Goal: Task Accomplishment & Management: Complete application form

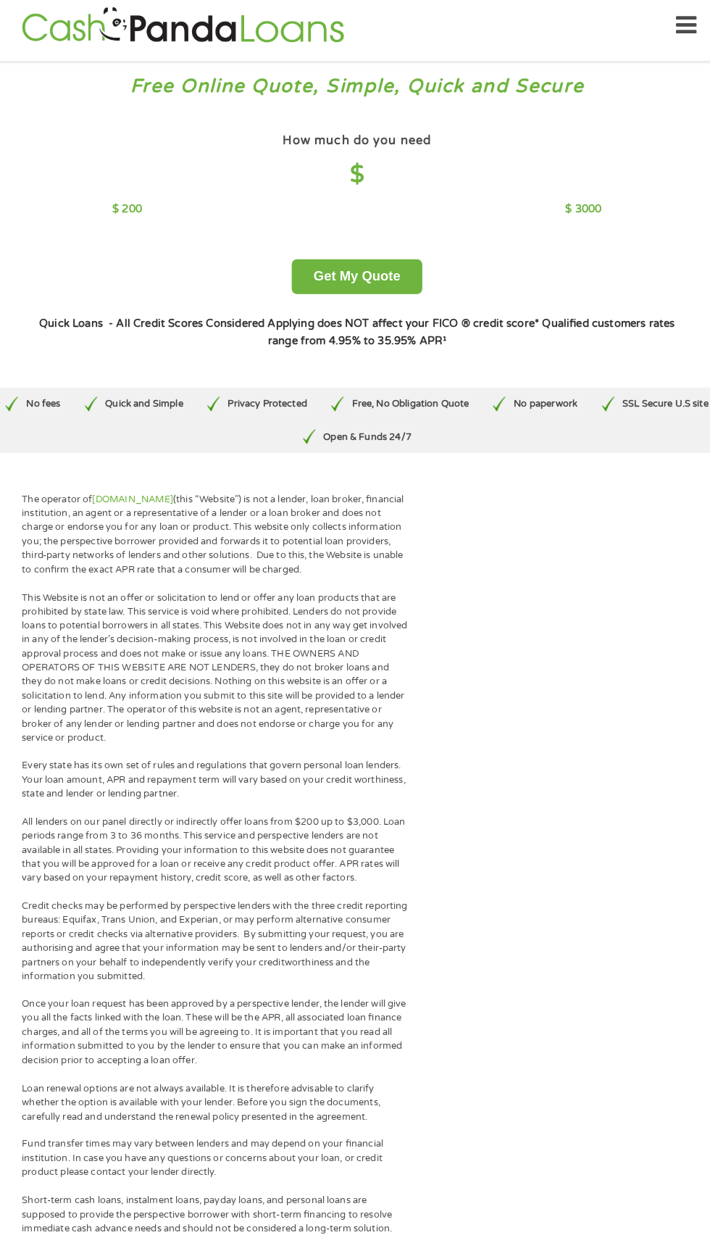
click at [170, 251] on div "How much do you need $ $ 200 $ 3000 Get My Quote" at bounding box center [354, 216] width 637 height 161
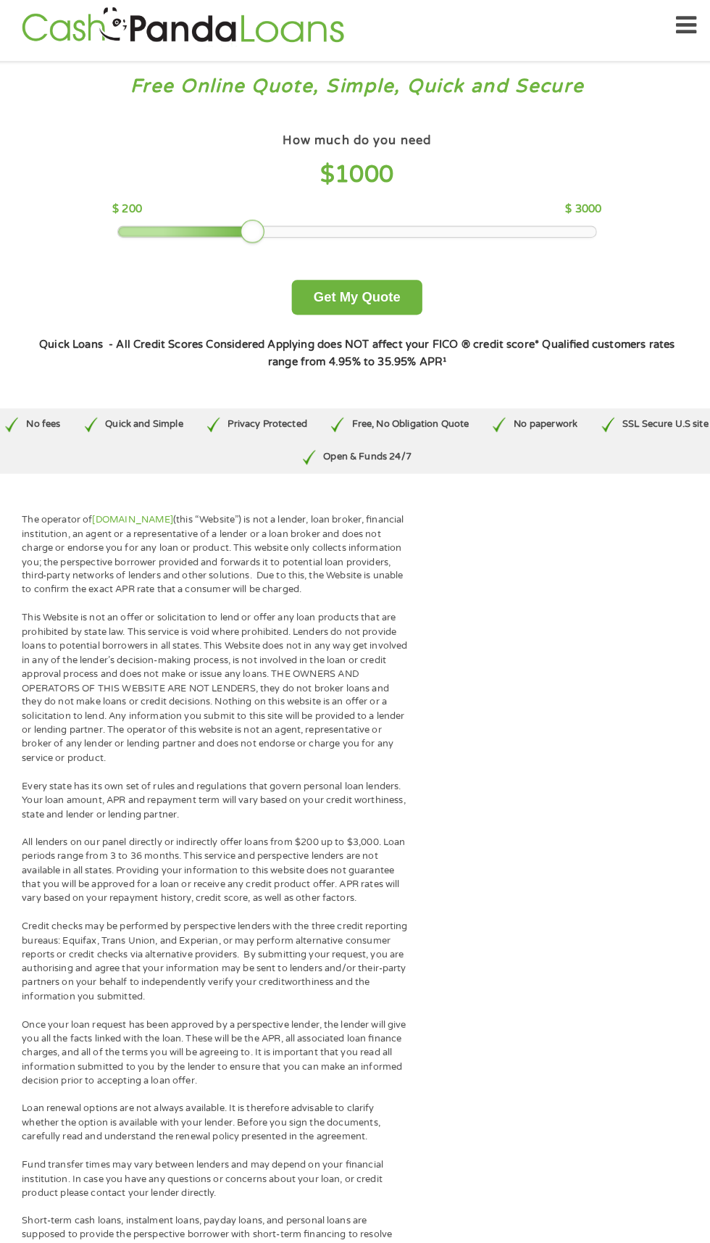
click at [212, 236] on div at bounding box center [188, 235] width 133 height 10
click at [160, 238] on div at bounding box center [163, 235] width 83 height 10
click at [163, 241] on div "How much do you need $ 400 $ 200 $ 3000 Get My Quote" at bounding box center [354, 226] width 637 height 181
click at [199, 262] on div "How much do you need $ 400 $ 200 $ 3000 Get My Quote" at bounding box center [354, 226] width 637 height 181
click at [157, 246] on div "How much do you need $ 400 $ 200 $ 3000 Get My Quote" at bounding box center [354, 226] width 637 height 181
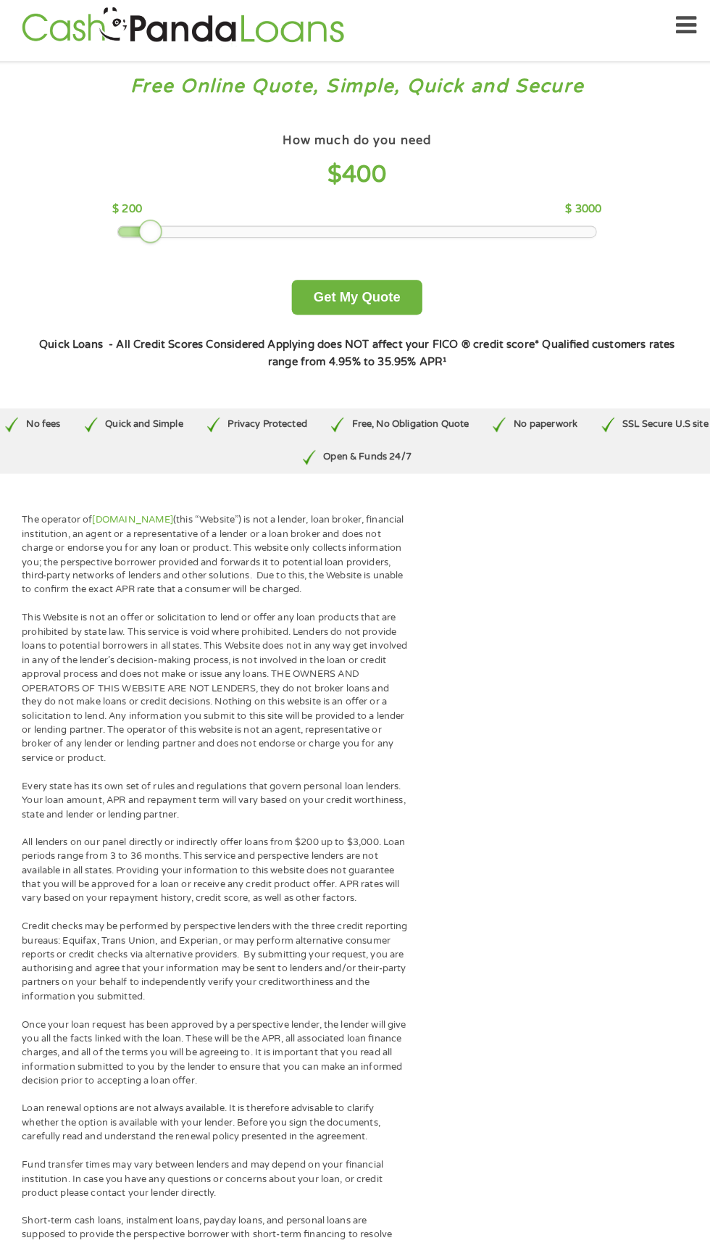
click at [159, 246] on div "How much do you need $ 400 $ 200 $ 3000 Get My Quote" at bounding box center [354, 226] width 637 height 181
click at [186, 266] on div "How much do you need $ 400 $ 200 $ 3000 Get My Quote" at bounding box center [354, 226] width 637 height 181
click at [185, 236] on div at bounding box center [355, 235] width 466 height 10
click at [180, 265] on div "How much do you need $ 600 $ 200 $ 3000 Get My Quote" at bounding box center [354, 226] width 637 height 181
click at [398, 313] on button "Get My Quote" at bounding box center [354, 300] width 127 height 34
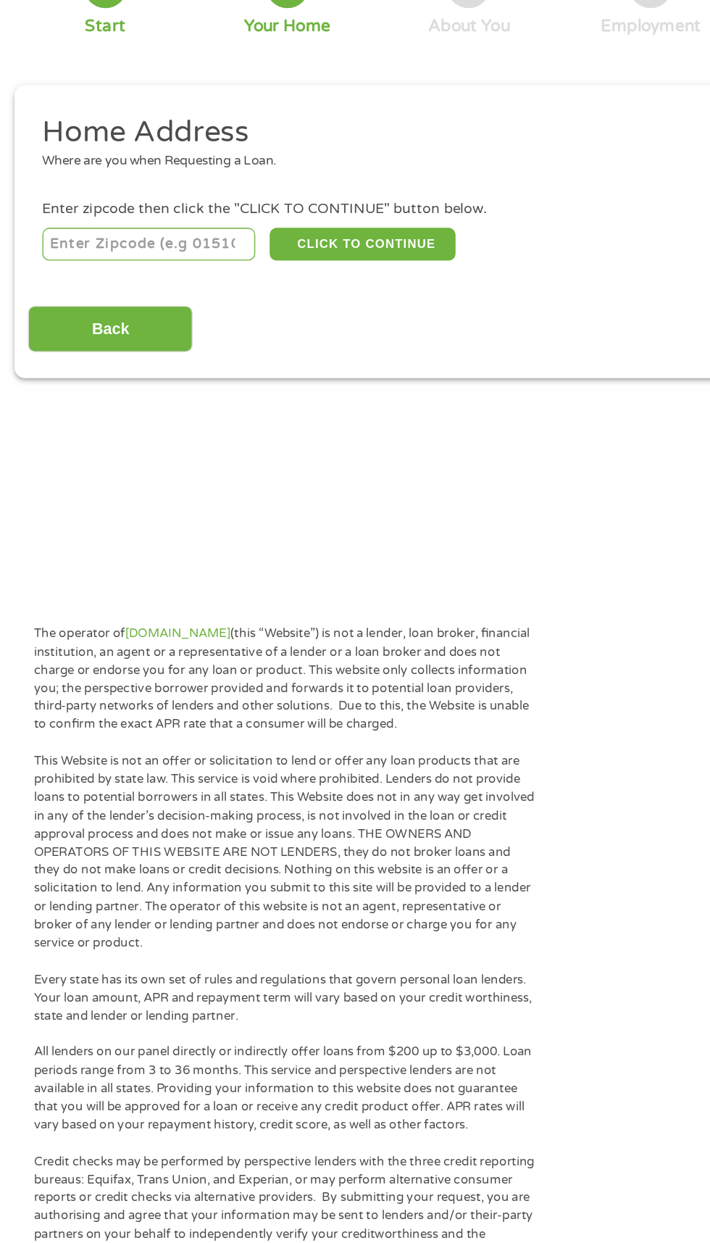
scroll to position [7, 0]
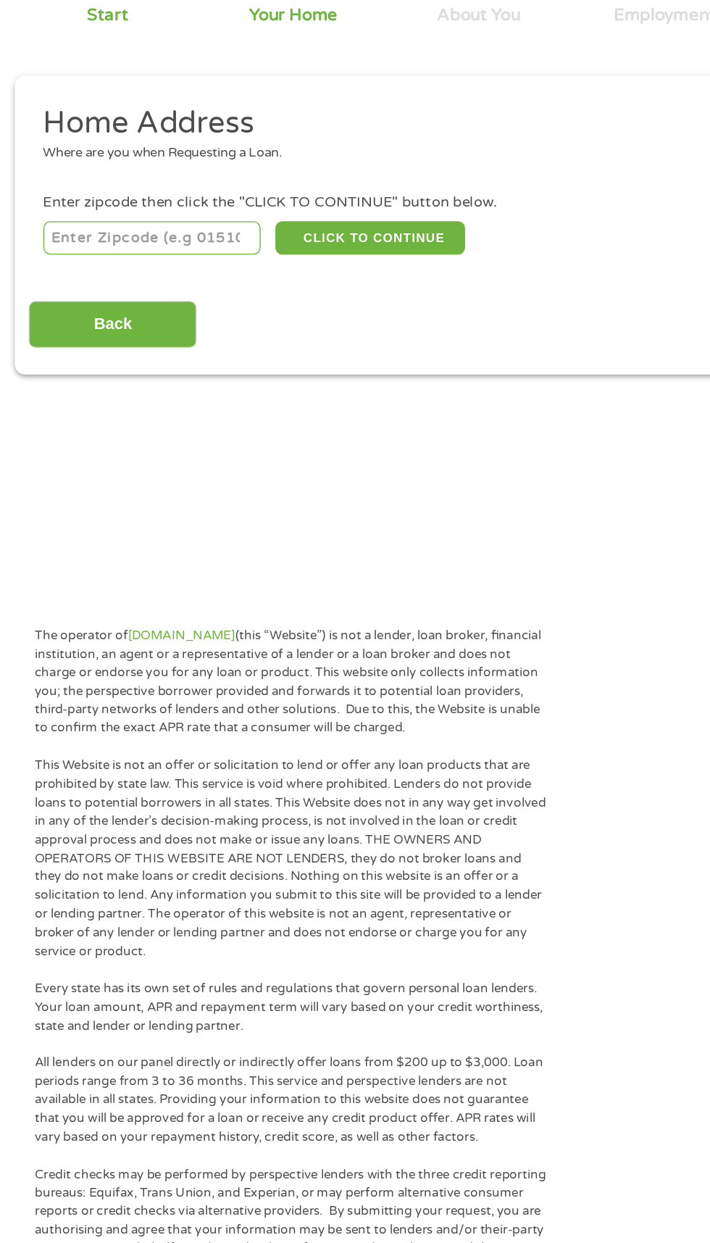
click at [141, 317] on input "number" at bounding box center [114, 314] width 161 height 25
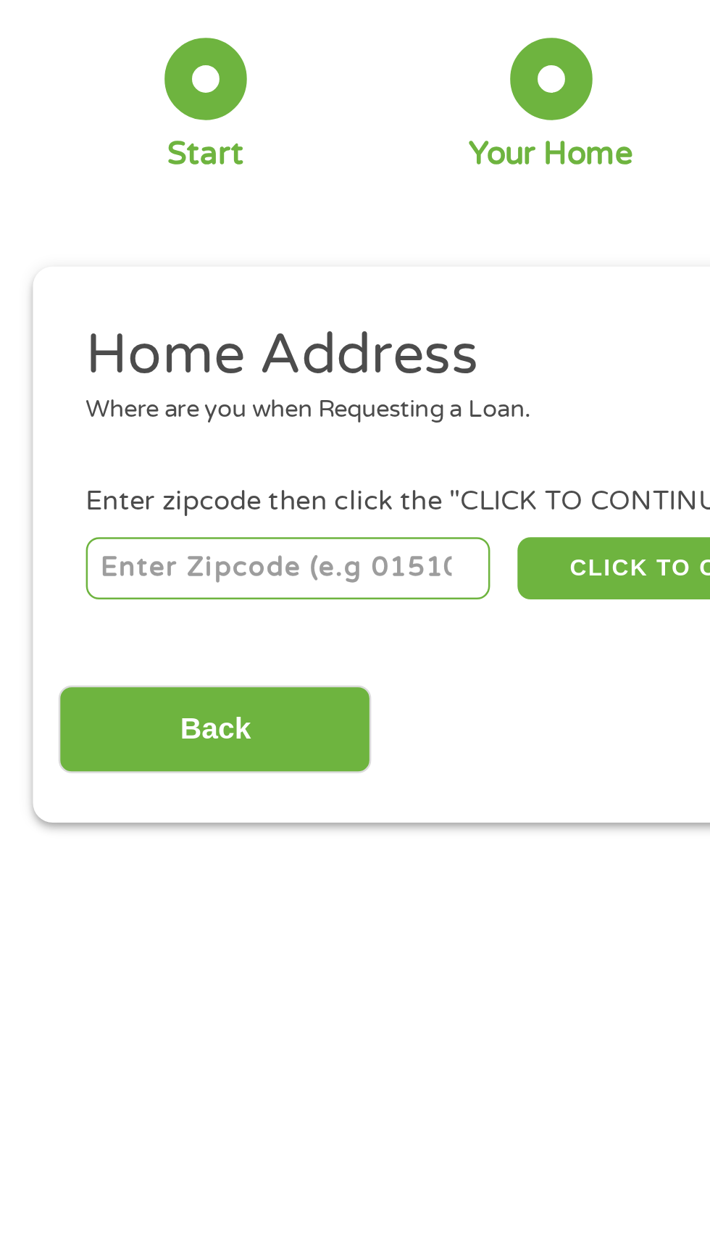
type input "29650"
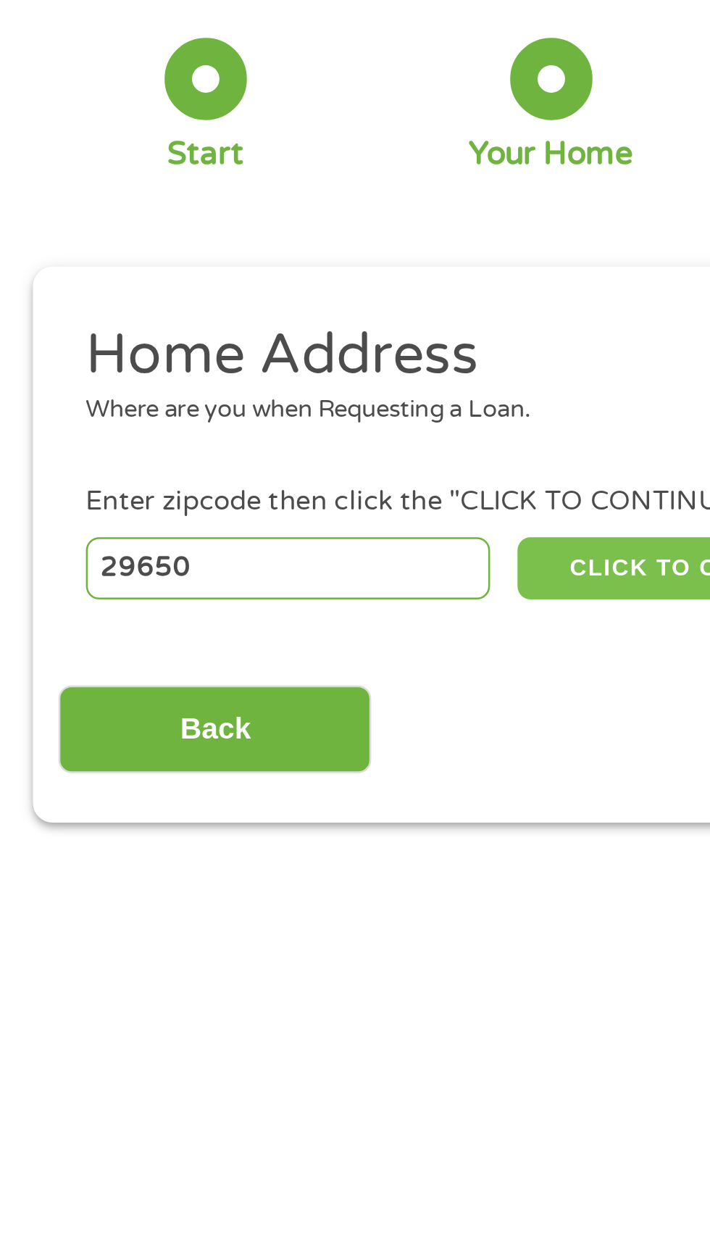
click at [257, 317] on button "CLICK TO CONTINUE" at bounding box center [275, 314] width 140 height 25
type input "29650"
type input "[PERSON_NAME]"
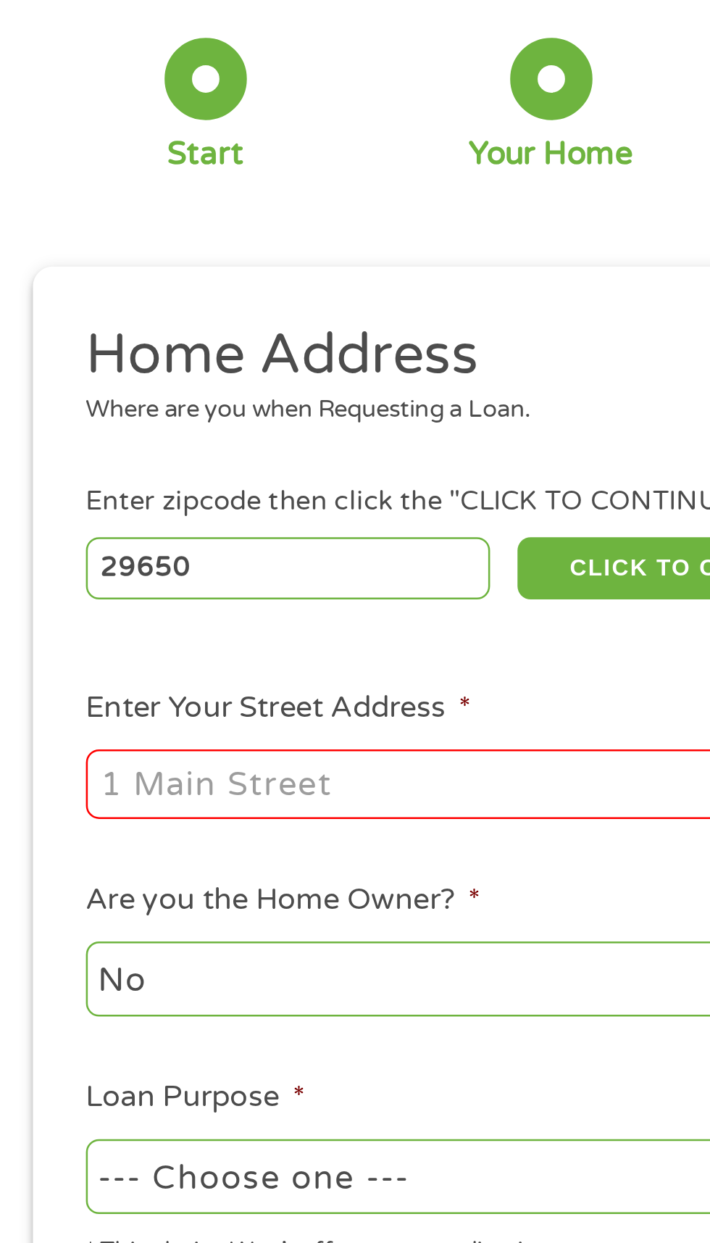
click at [168, 399] on input "Enter Your Street Address *" at bounding box center [189, 400] width 311 height 28
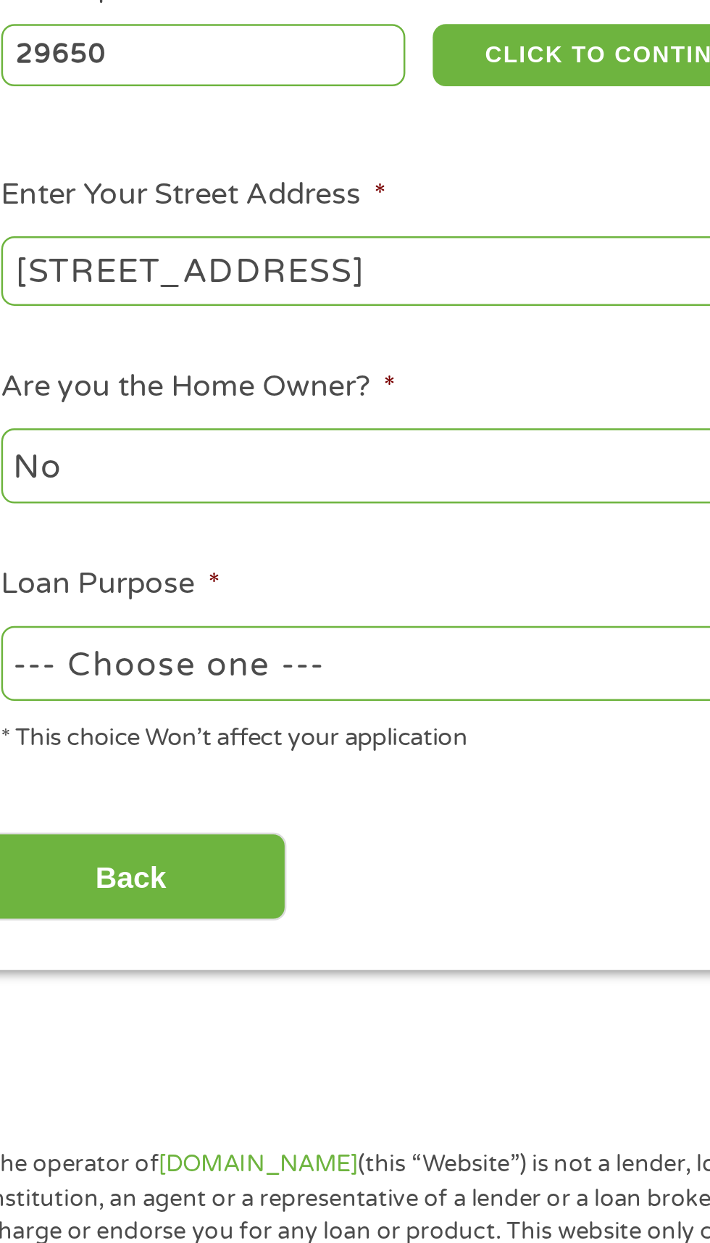
click at [291, 404] on input "[STREET_ADDRESS]" at bounding box center [189, 400] width 311 height 28
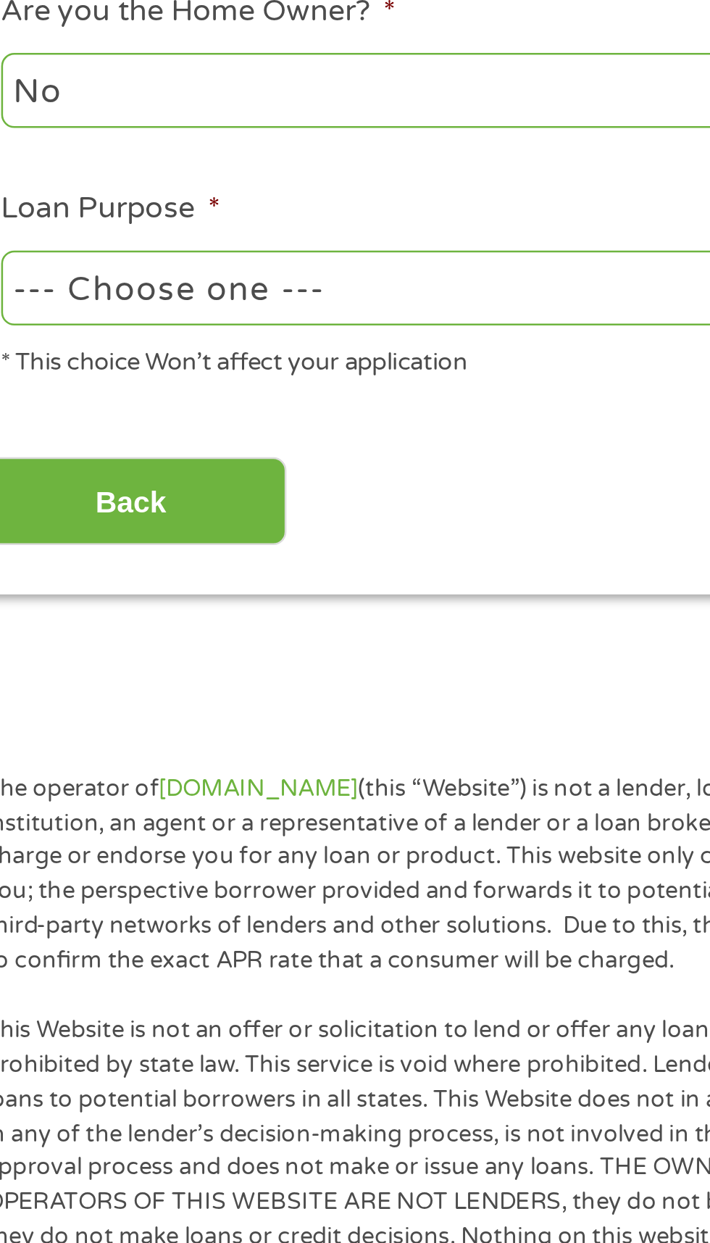
type input "[STREET_ADDRESS]"
click at [272, 567] on select "--- Choose one --- Pay Bills Debt Consolidation Home Improvement Major Purchase…" at bounding box center [189, 556] width 311 height 30
select select "paybills"
click at [34, 542] on select "--- Choose one --- Pay Bills Debt Consolidation Home Improvement Major Purchase…" at bounding box center [189, 556] width 311 height 30
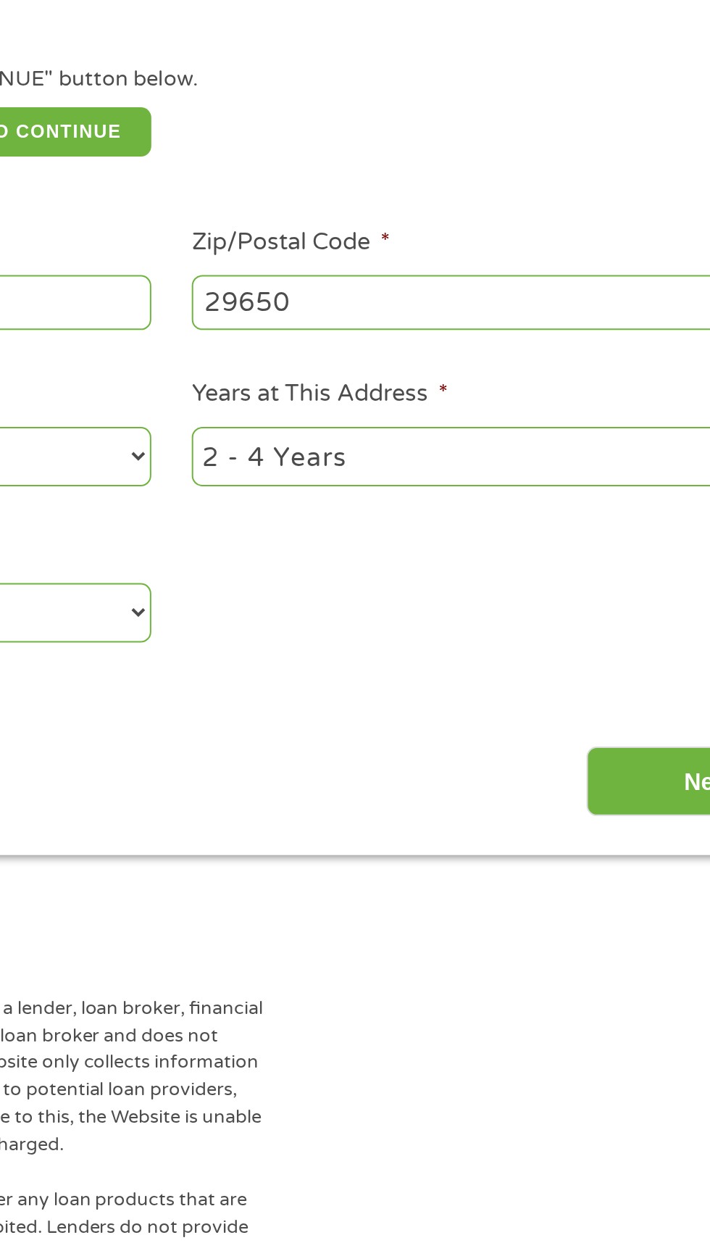
click at [533, 488] on select "1 Year or less 1 - 2 Years 2 - 4 Years Over 4 Years" at bounding box center [520, 477] width 311 height 30
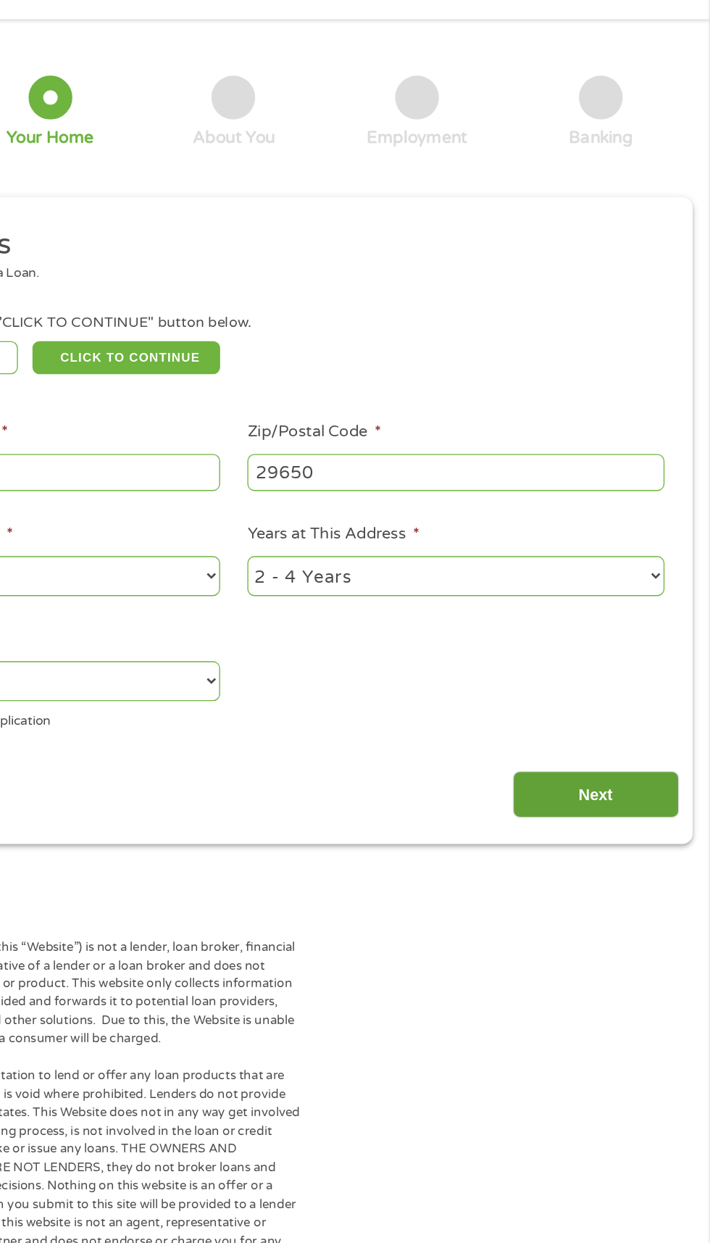
click at [655, 638] on input "Next" at bounding box center [625, 641] width 124 height 36
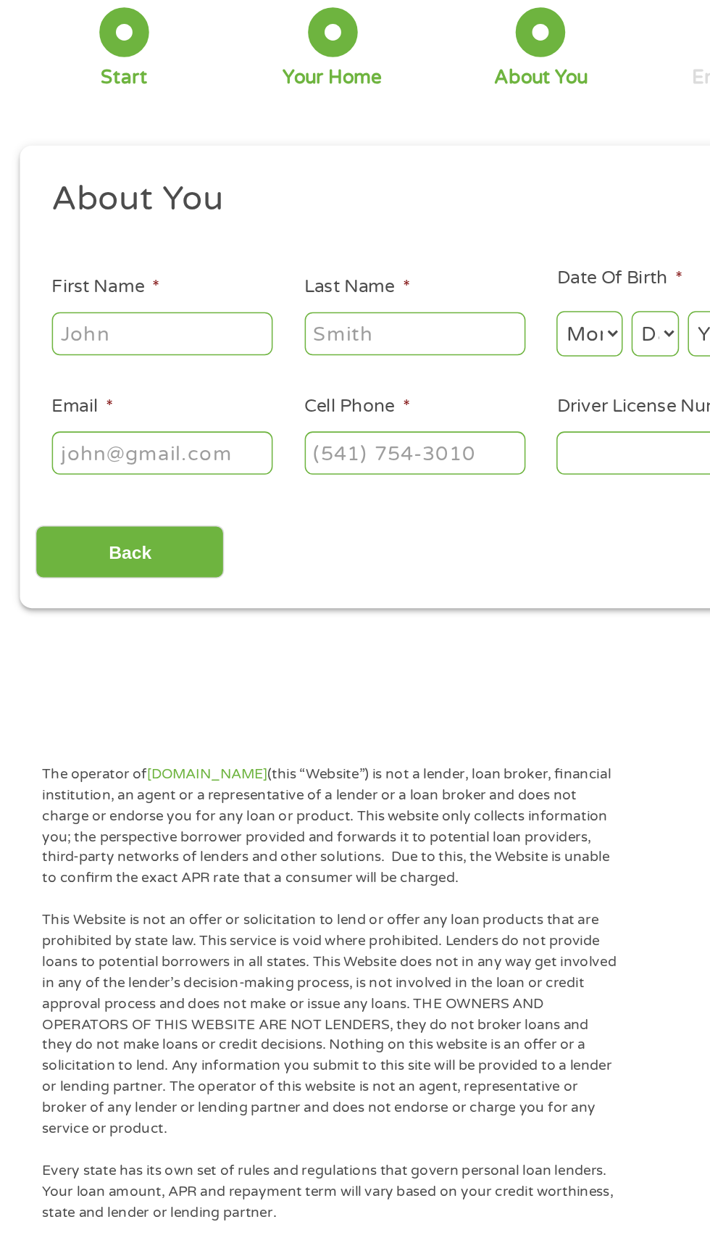
click at [121, 328] on input "First Name *" at bounding box center [106, 324] width 145 height 28
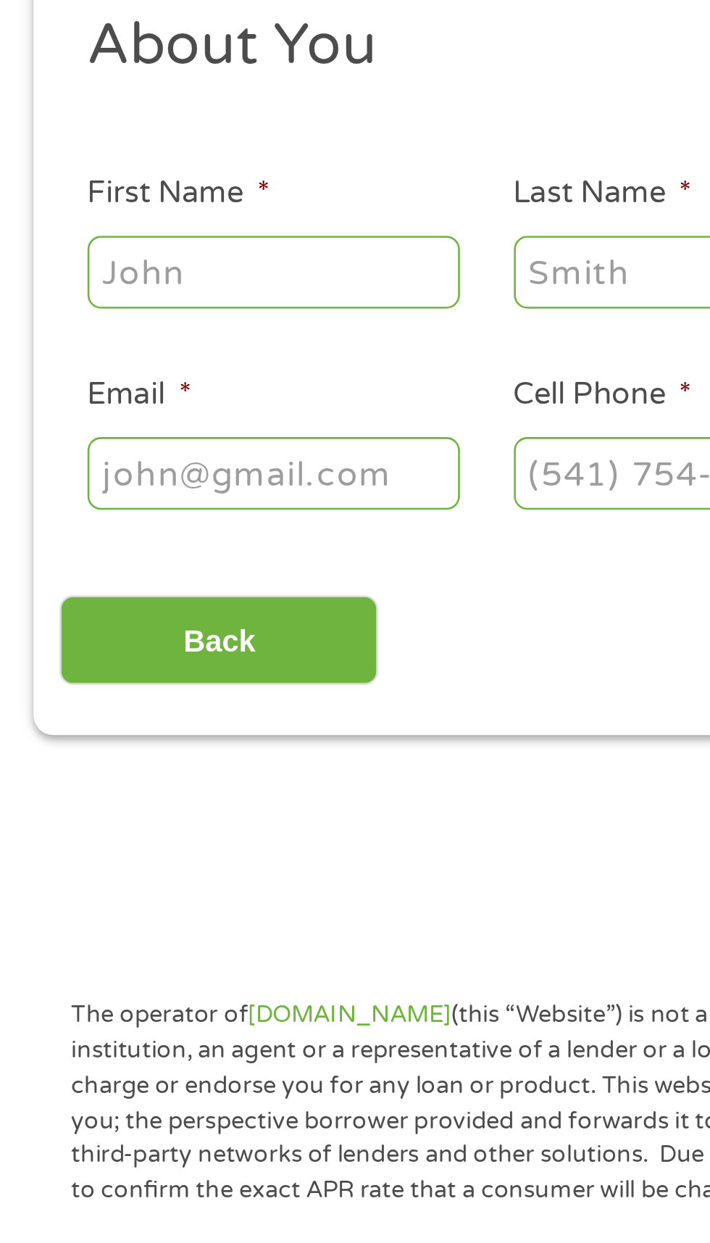
type input "[PERSON_NAME]"
type input "[DEMOGRAPHIC_DATA]"
type input "[EMAIL_ADDRESS][DOMAIN_NAME]"
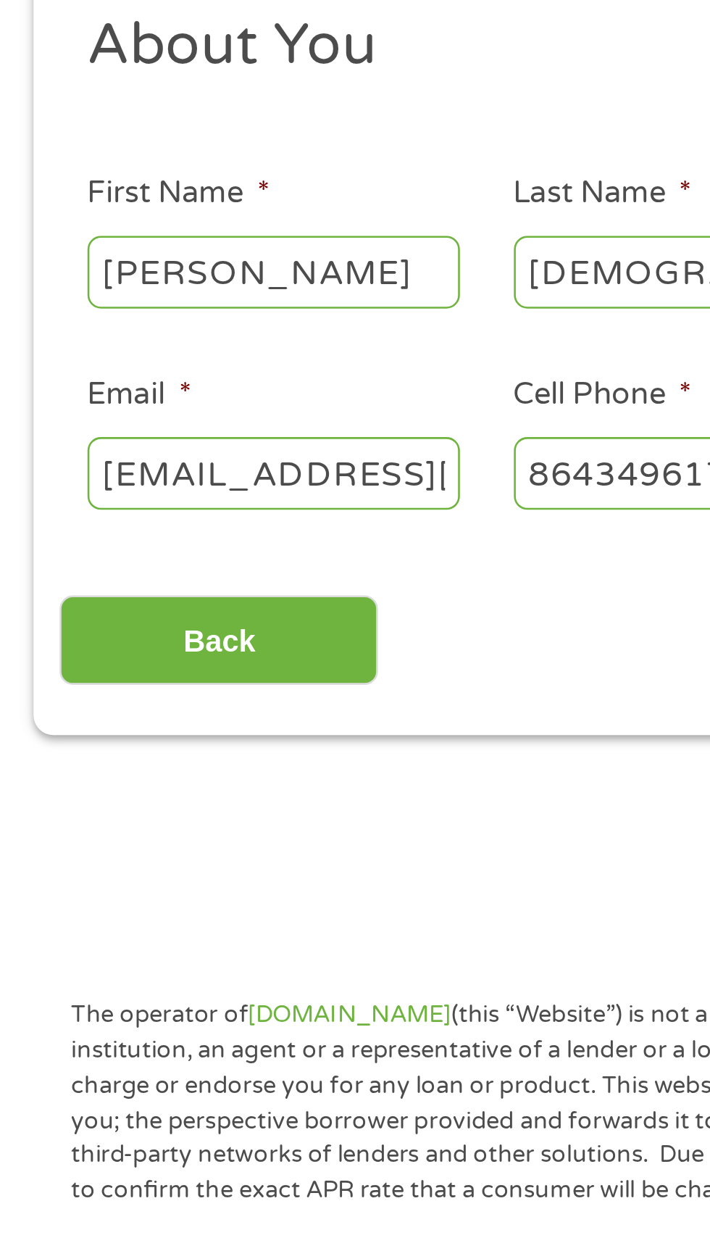
type input "[PHONE_NUMBER]"
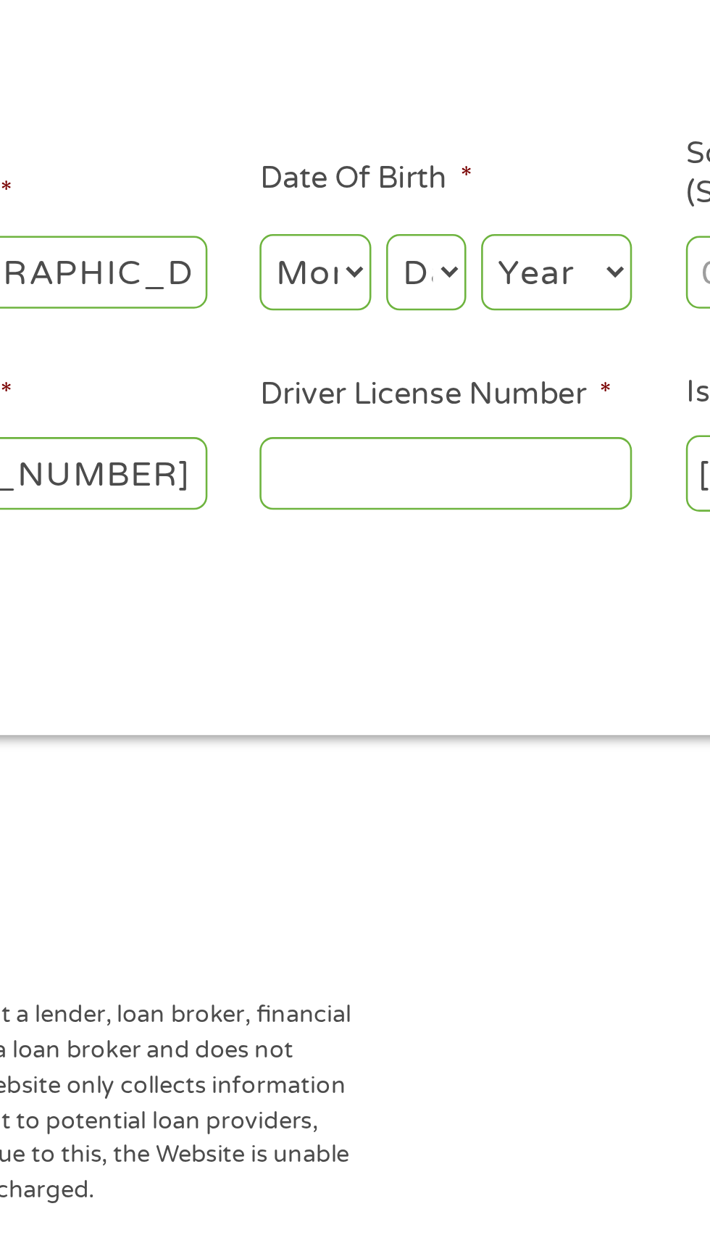
click at [391, 318] on select "Month 1 2 3 4 5 6 7 8 9 10 11 12" at bounding box center [386, 324] width 43 height 30
select select "5"
click at [365, 309] on select "Month 1 2 3 4 5 6 7 8 9 10 11 12" at bounding box center [386, 324] width 43 height 30
click at [432, 328] on select "Day 1 2 3 4 5 6 7 8 9 10 11 12 13 14 15 16 17 18 19 20 21 22 23 24 25 26 27 28 …" at bounding box center [430, 324] width 31 height 30
select select "23"
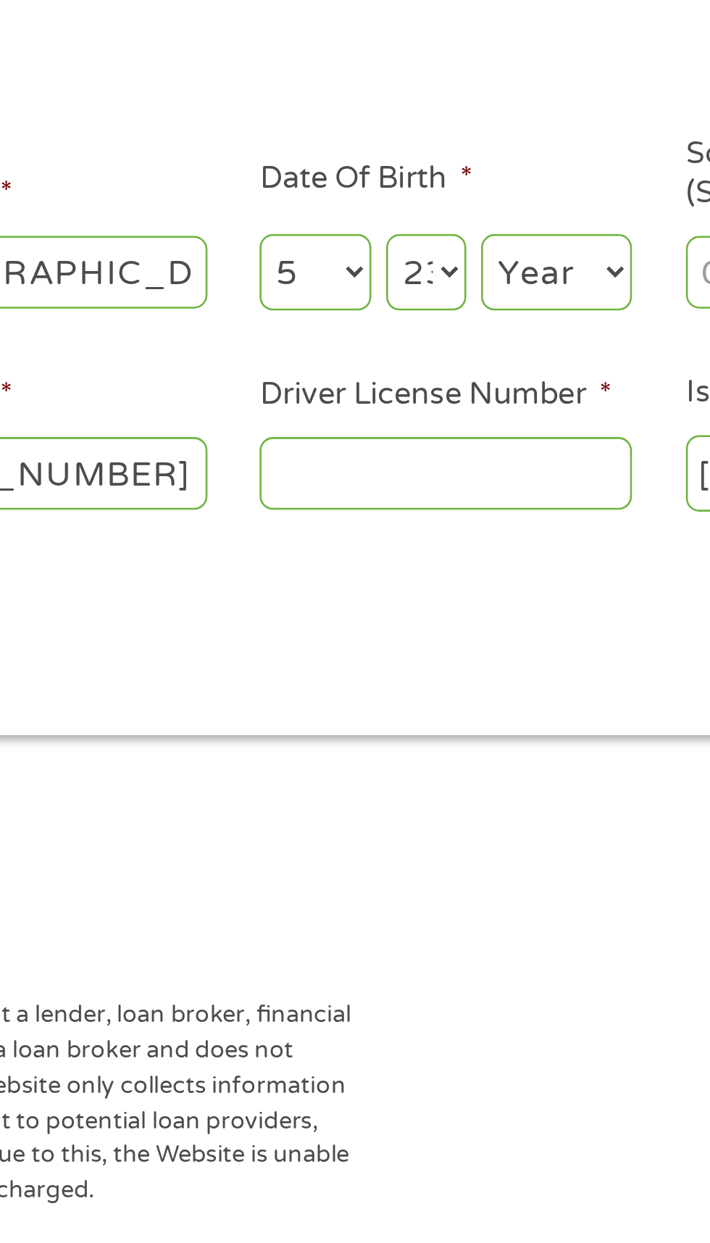
click at [415, 309] on select "Day 1 2 3 4 5 6 7 8 9 10 11 12 13 14 15 16 17 18 19 20 21 22 23 24 25 26 27 28 …" at bounding box center [430, 324] width 31 height 30
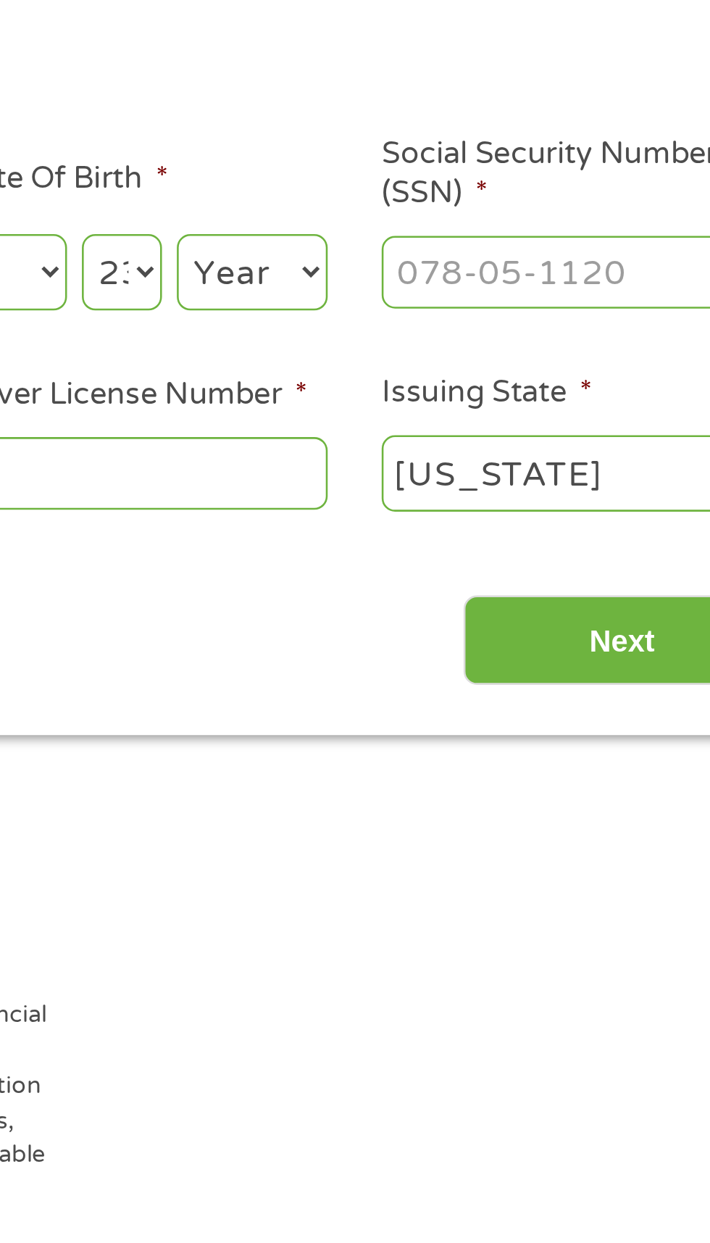
click at [496, 325] on select "Year [DATE] 2006 2005 2004 2003 2002 2001 2000 1999 1998 1997 1996 1995 1994 19…" at bounding box center [481, 324] width 59 height 30
select select "1963"
click at [452, 309] on select "Year [DATE] 2006 2005 2004 2003 2002 2001 2000 1999 1998 1997 1996 1995 1994 19…" at bounding box center [481, 324] width 59 height 30
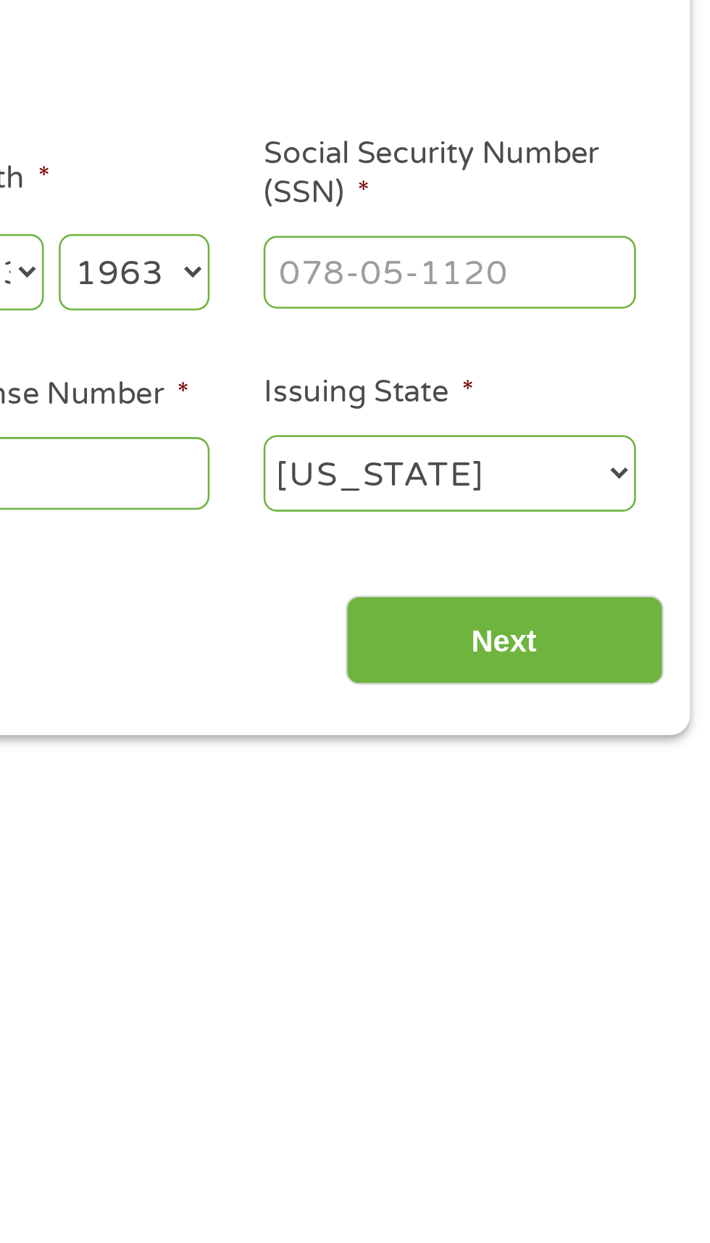
click at [606, 330] on input "Social Security Number (SSN) *" at bounding box center [603, 324] width 145 height 28
type input "247-45-5834"
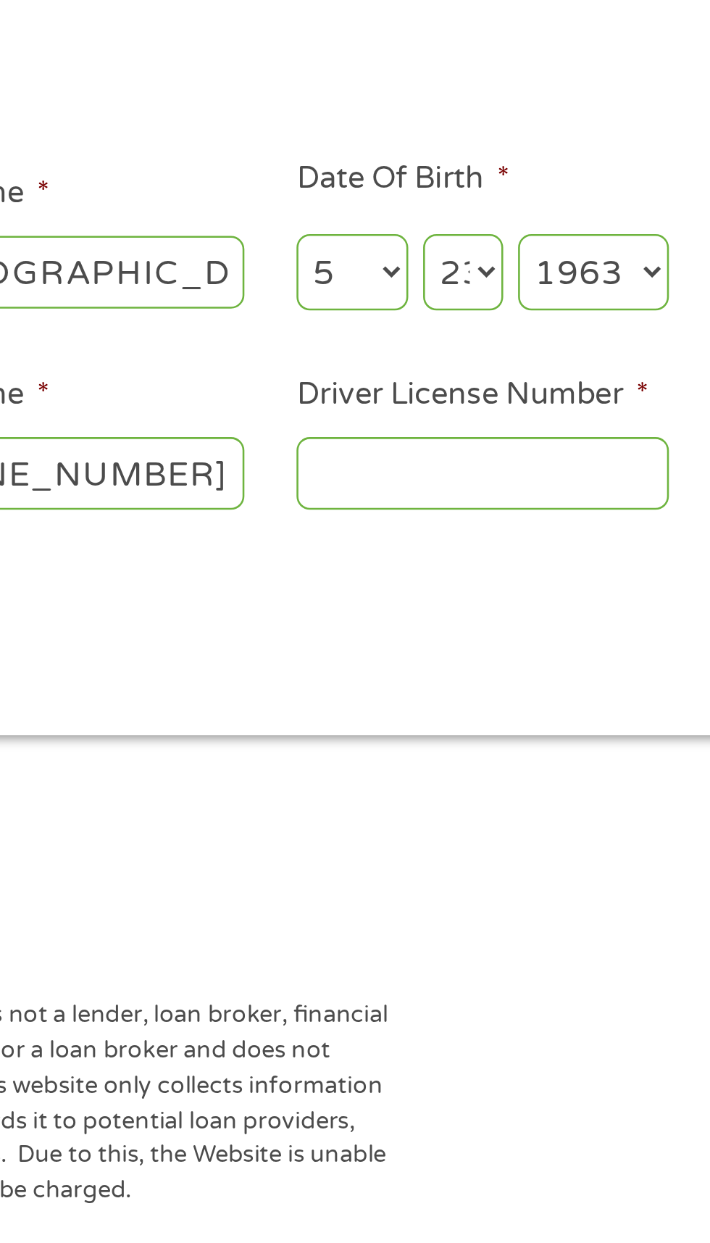
click at [435, 405] on input "Driver License Number *" at bounding box center [437, 402] width 145 height 28
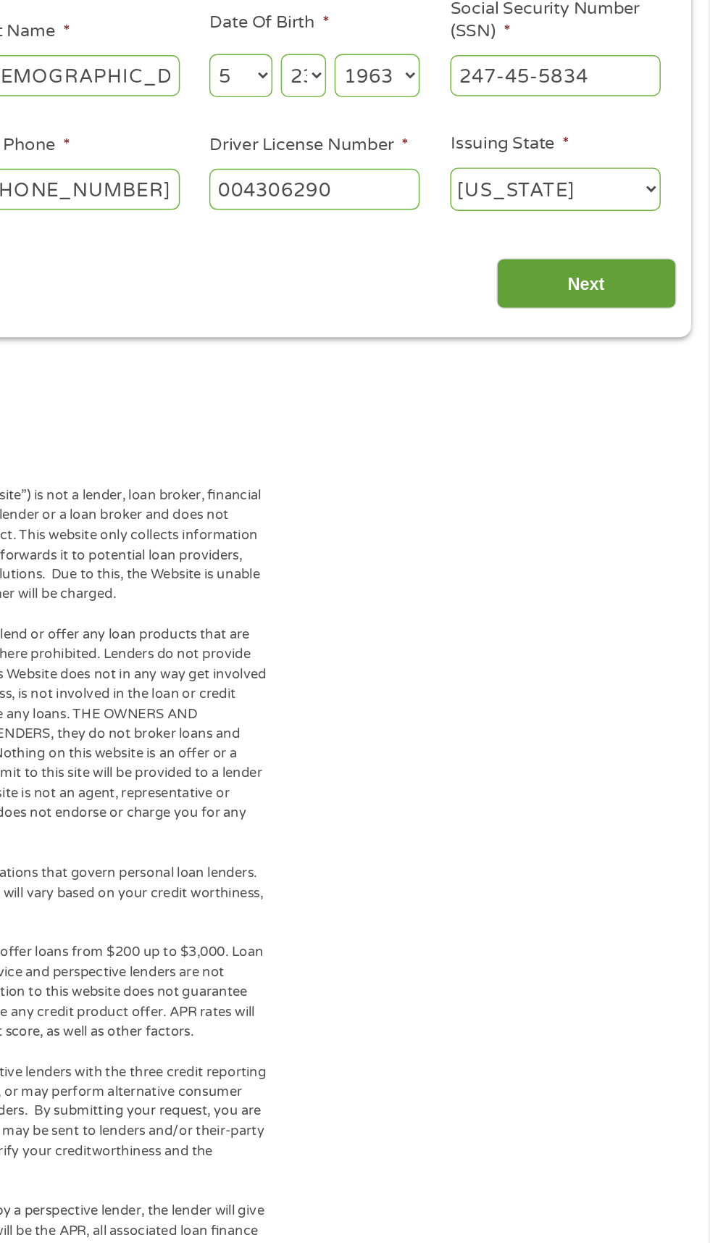
type input "004306290"
click at [678, 462] on input "Next" at bounding box center [625, 468] width 124 height 36
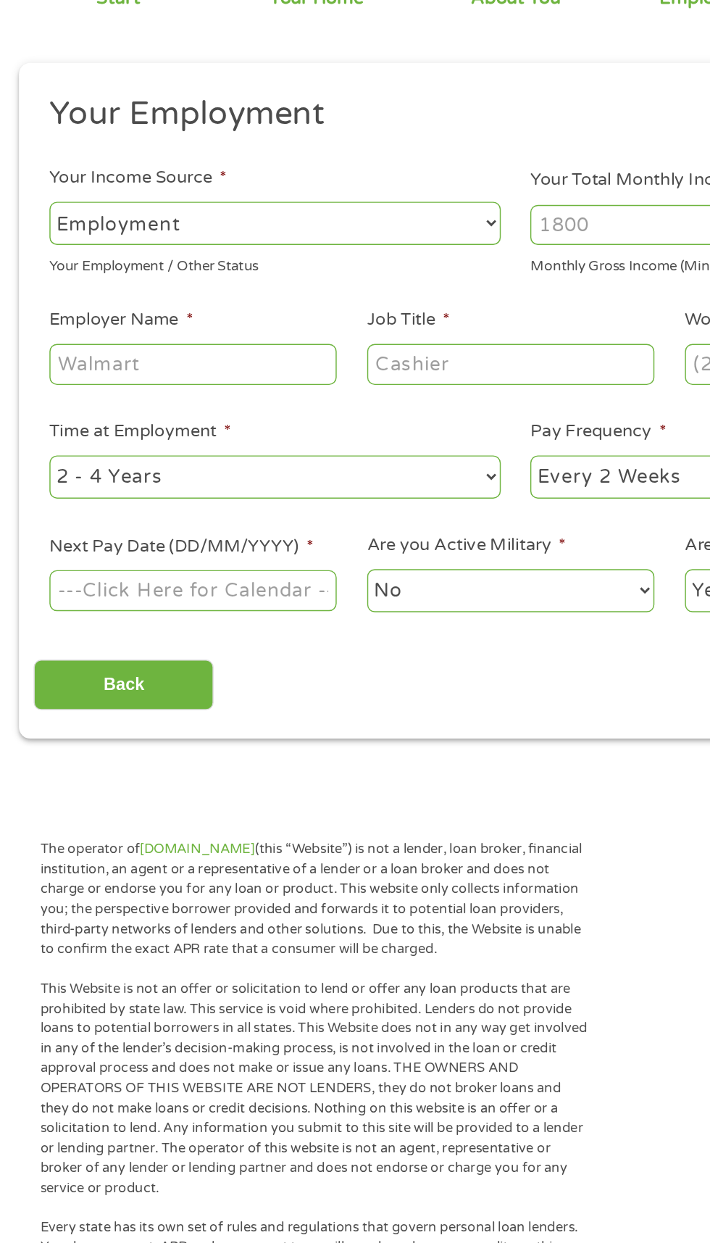
scroll to position [7, 0]
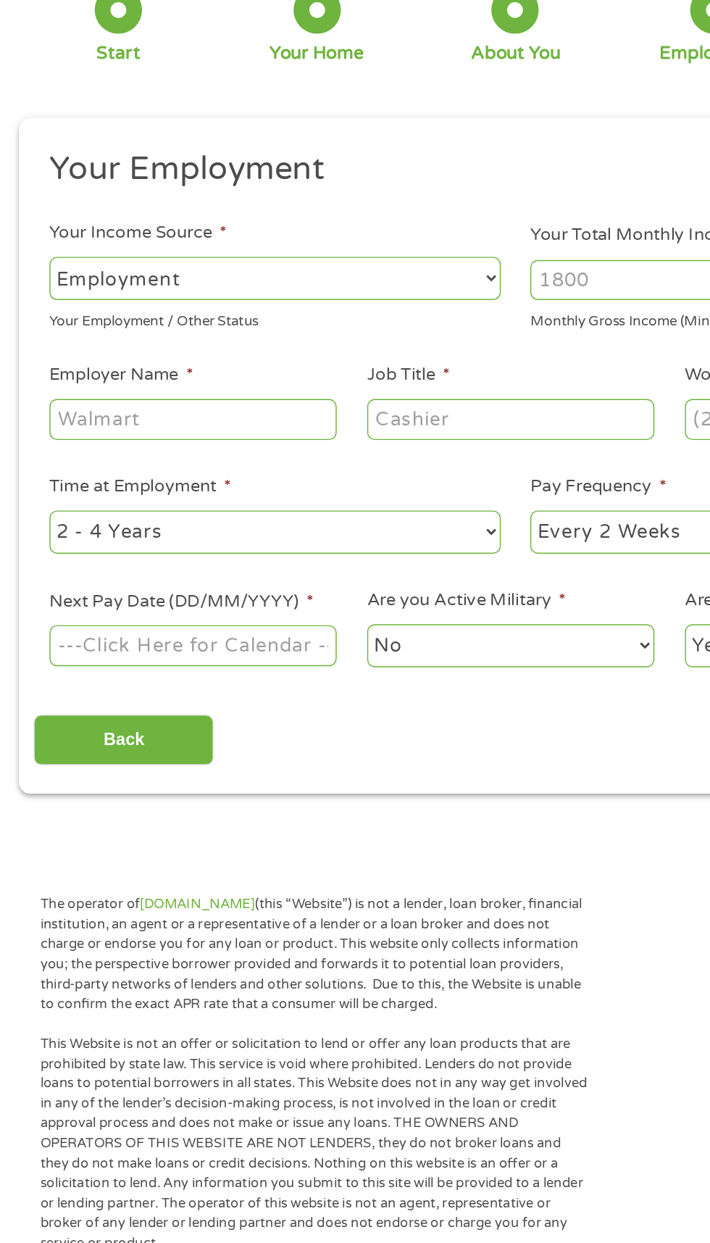
click at [308, 304] on select "--- Choose one --- Employment [DEMOGRAPHIC_DATA] Benefits" at bounding box center [189, 306] width 311 height 30
select select "benefits"
click at [34, 291] on select "--- Choose one --- Employment [DEMOGRAPHIC_DATA] Benefits" at bounding box center [189, 306] width 311 height 30
type input "Other"
type input "[PHONE_NUMBER]"
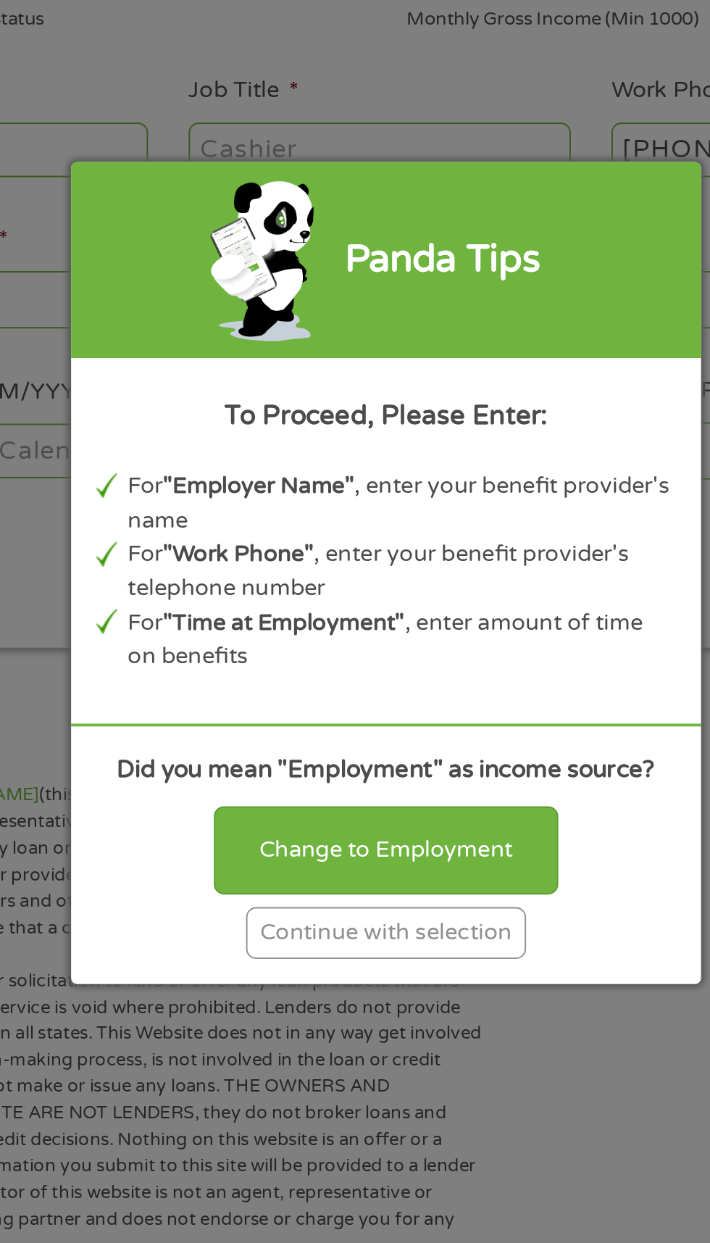
click at [462, 863] on div "Panda Tips To Proceed, Please Enter: For "Employer Name" , enter your benefit p…" at bounding box center [355, 621] width 710 height 1243
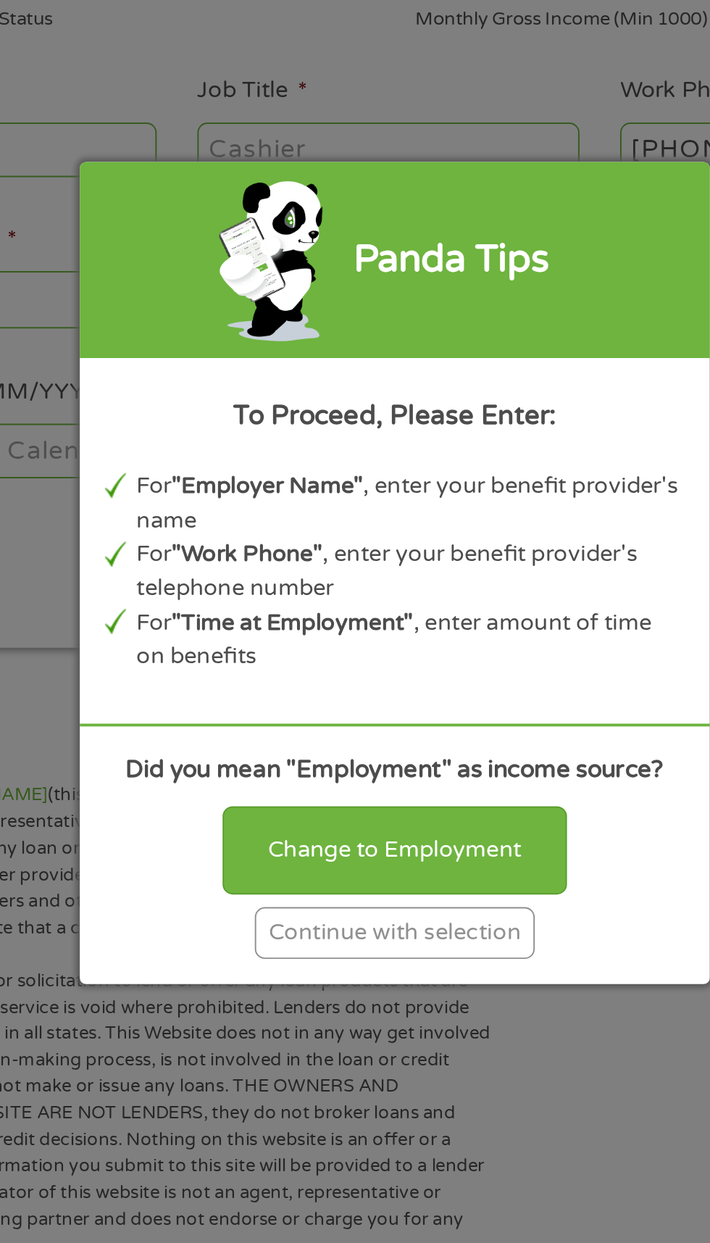
click at [405, 804] on div "Continue with selection" at bounding box center [355, 807] width 145 height 27
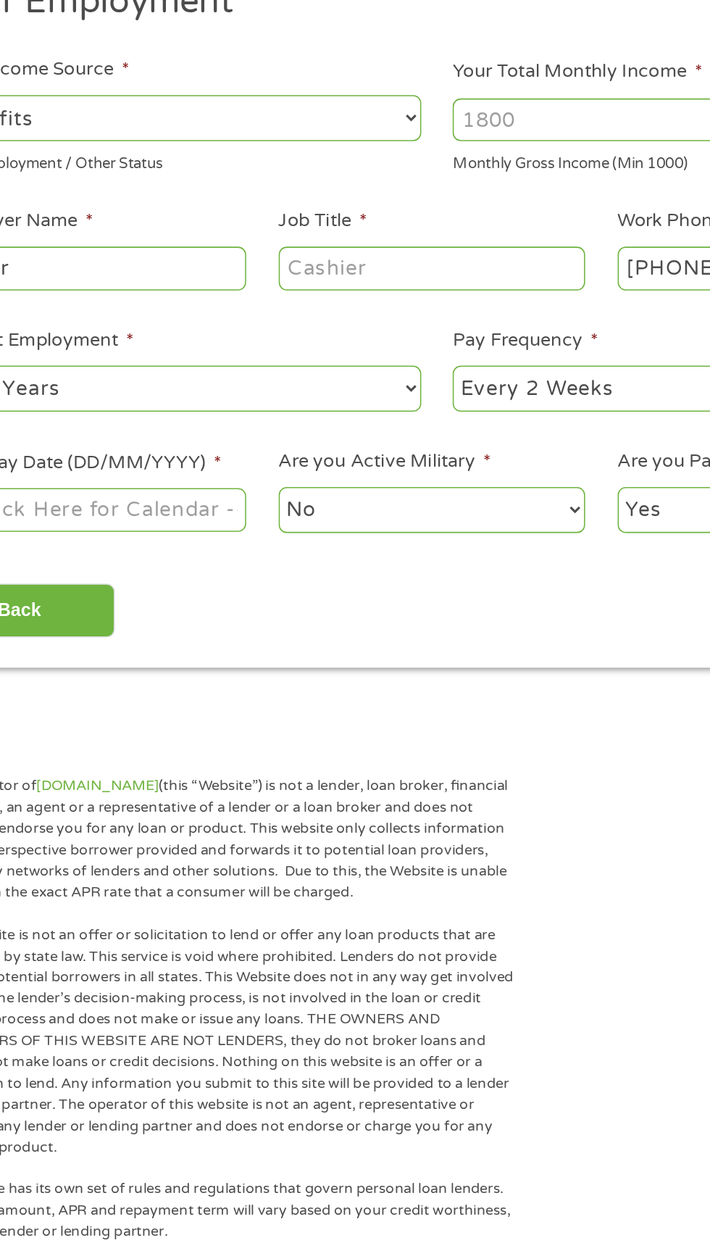
scroll to position [6, 0]
click at [479, 312] on input "Your Total Monthly Income *" at bounding box center [520, 308] width 311 height 28
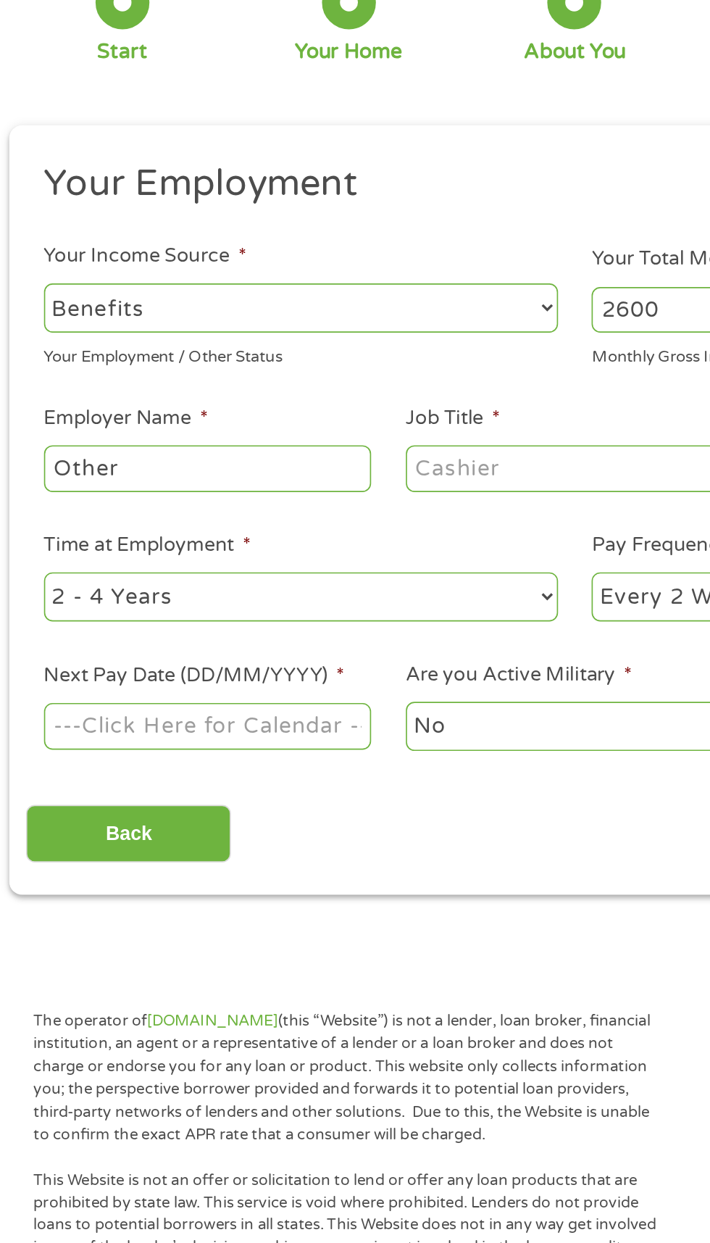
scroll to position [7, 0]
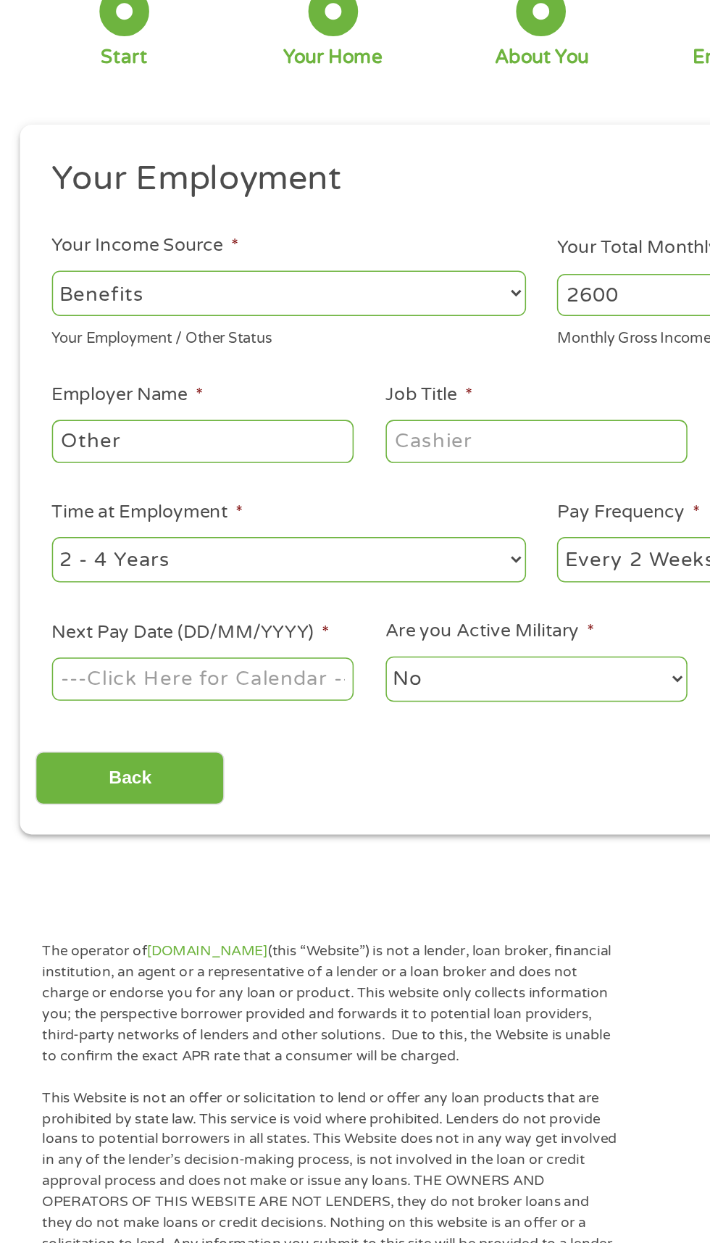
type input "2600"
click at [159, 405] on input "Other" at bounding box center [133, 402] width 198 height 28
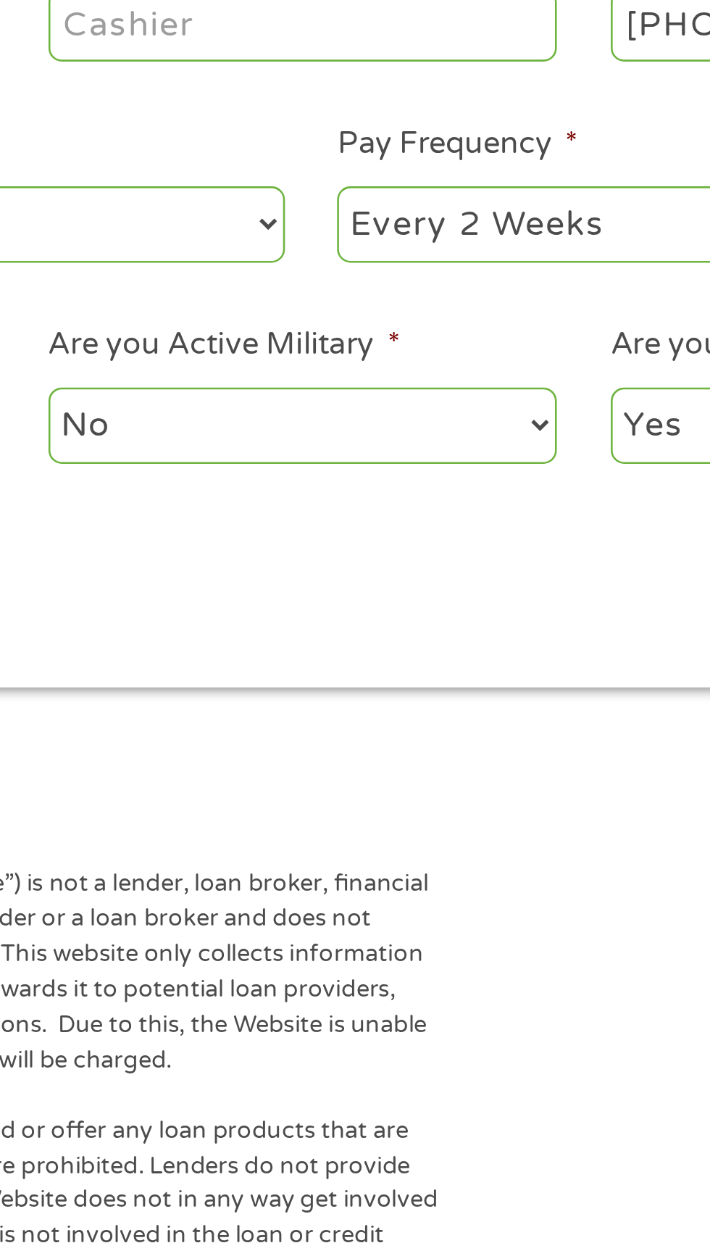
type input "Other benefits"
click at [325, 486] on select "--- Choose one --- 1 Year or less 1 - 2 Years 2 - 4 Years Over 4 Years" at bounding box center [189, 480] width 311 height 30
select select "12months"
click at [34, 466] on select "--- Choose one --- 1 Year or less 1 - 2 Years 2 - 4 Years Over 4 Years" at bounding box center [189, 480] width 311 height 30
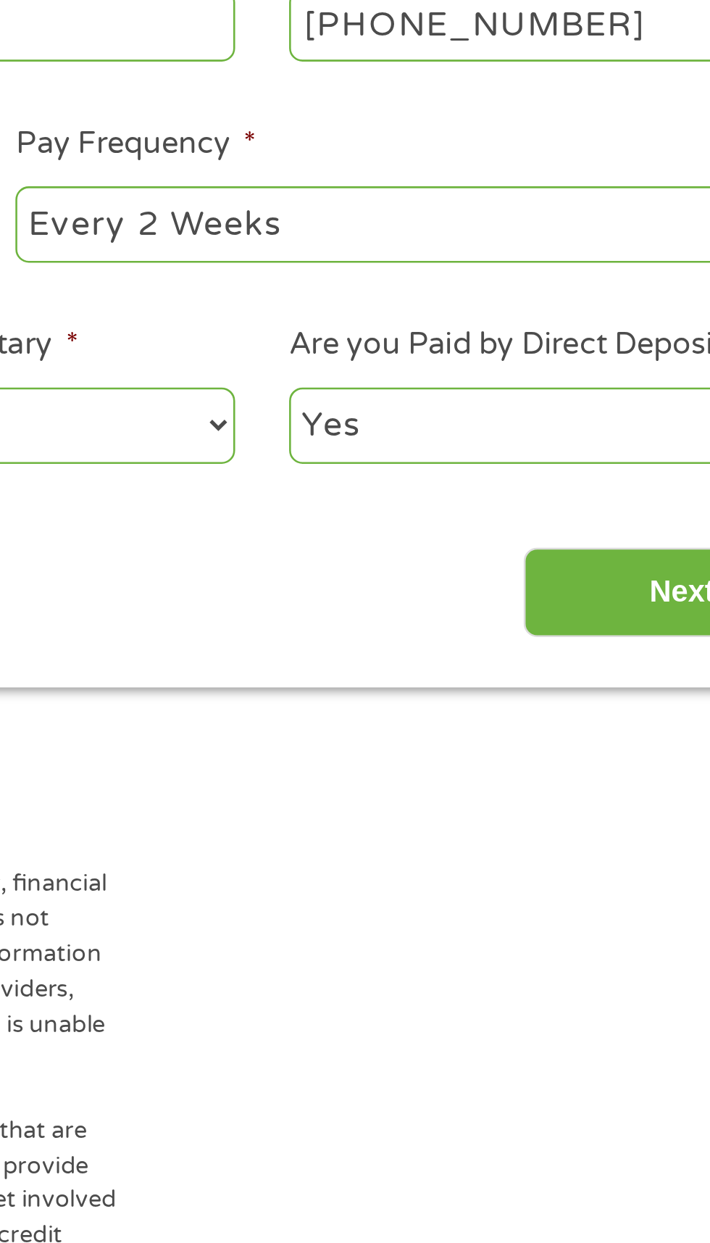
click at [594, 486] on select "--- Choose one --- Every 2 Weeks Every Week Monthly Semi-Monthly" at bounding box center [520, 480] width 311 height 30
select select "monthly"
click at [365, 466] on select "--- Choose one --- Every 2 Weeks Every Week Monthly Semi-Monthly" at bounding box center [520, 480] width 311 height 30
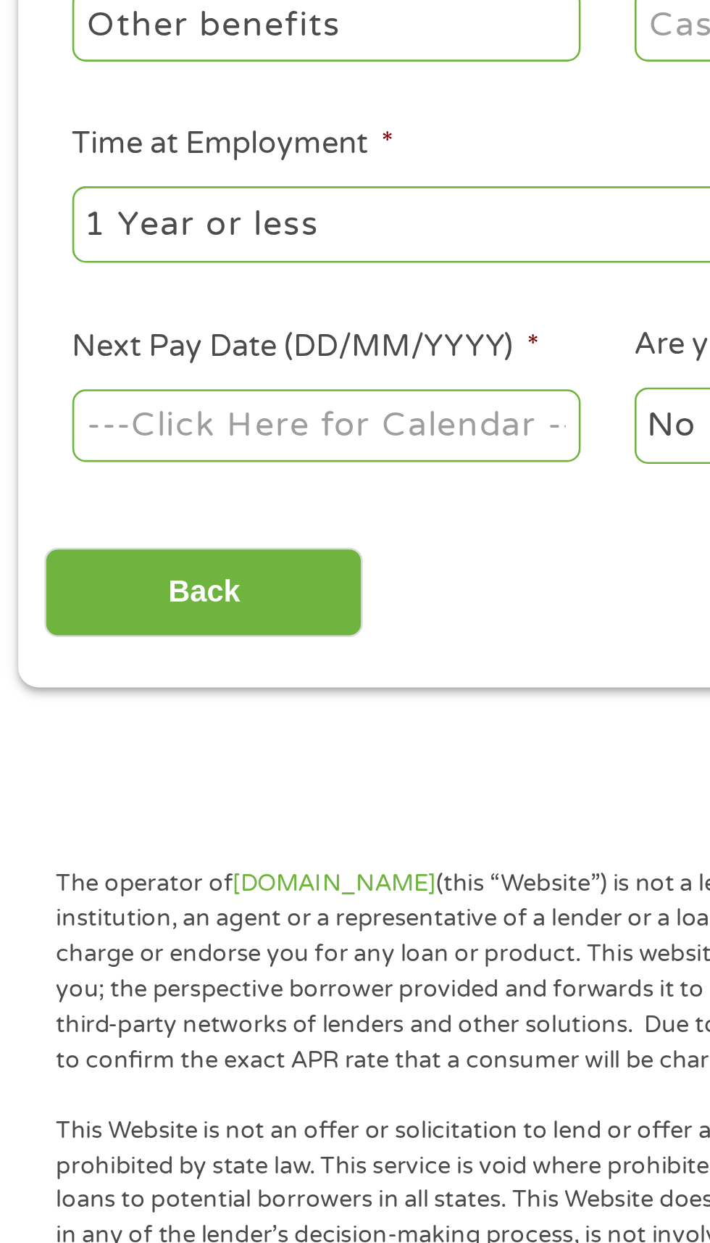
click at [138, 557] on body "Home Get Loan Offer How it works FAQs Blog Cash Loans Quick Loans Online Loans …" at bounding box center [355, 1097] width 710 height 2209
click at [210, 557] on input "Next Pay Date (DD/MM/YYYY) *" at bounding box center [133, 558] width 198 height 28
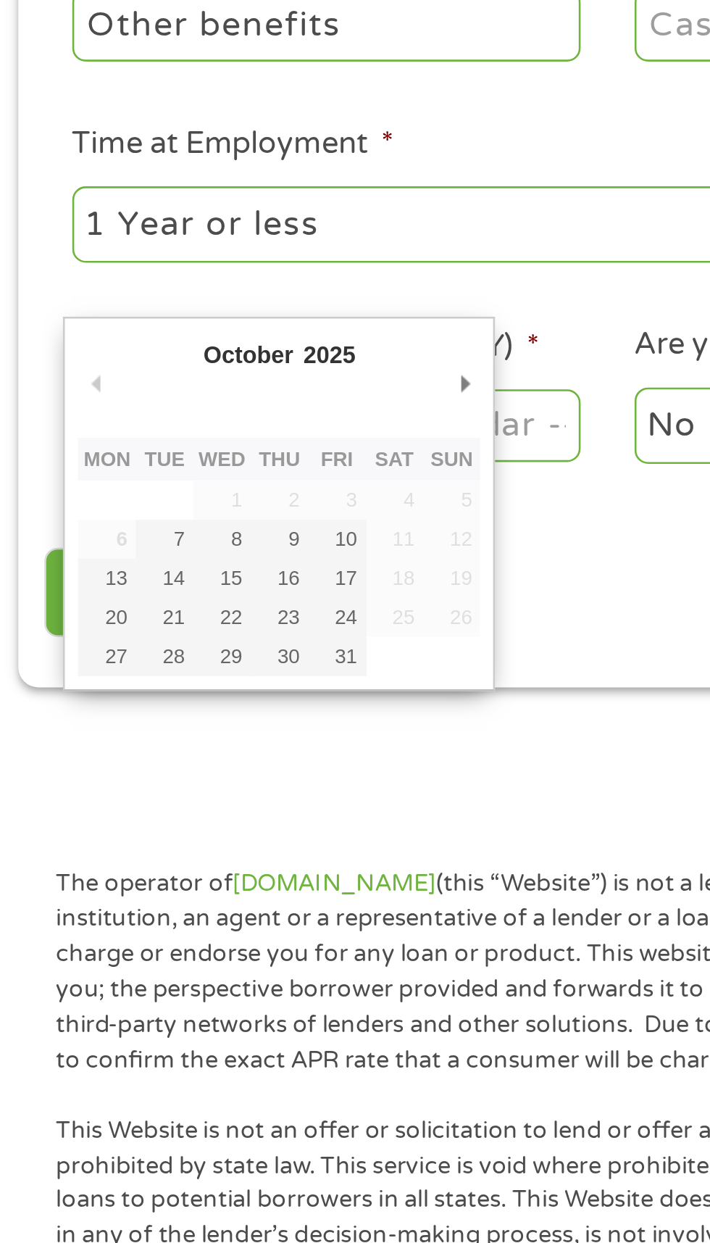
type input "[DATE]"
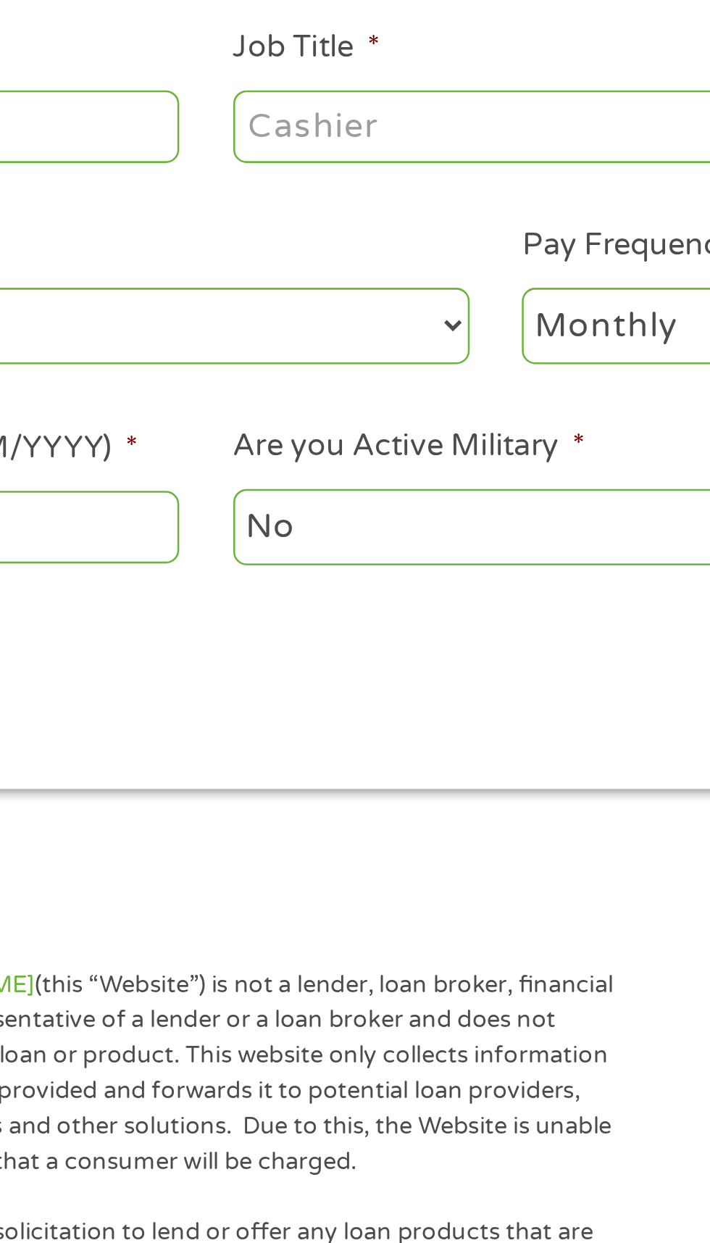
click at [333, 567] on select "No Yes" at bounding box center [352, 559] width 198 height 30
click at [253, 544] on select "No Yes" at bounding box center [352, 559] width 198 height 30
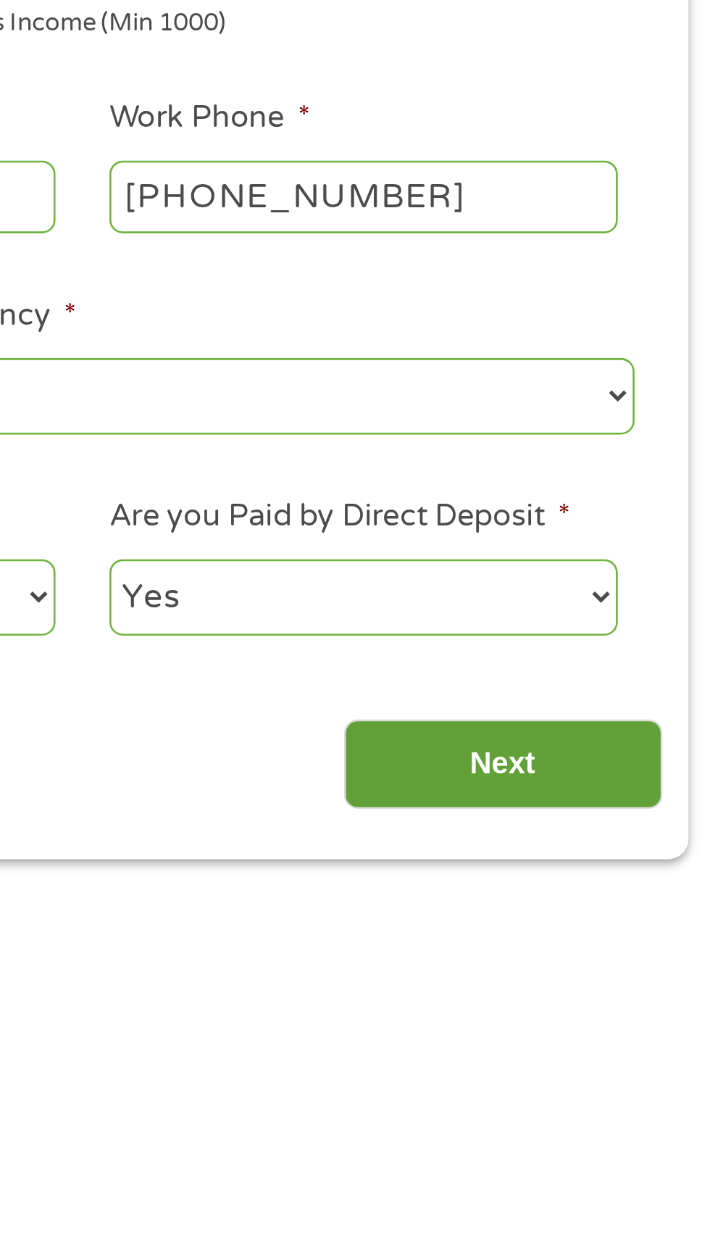
click at [654, 618] on input "Next" at bounding box center [625, 624] width 124 height 36
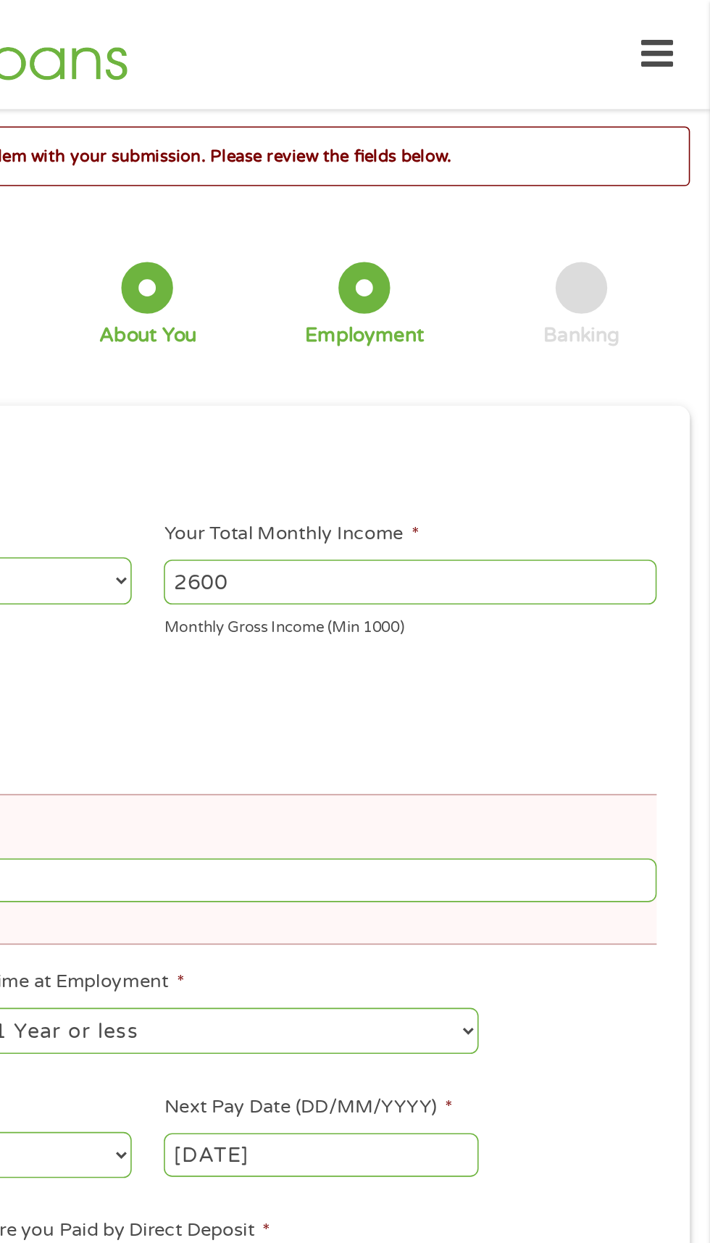
scroll to position [0, 0]
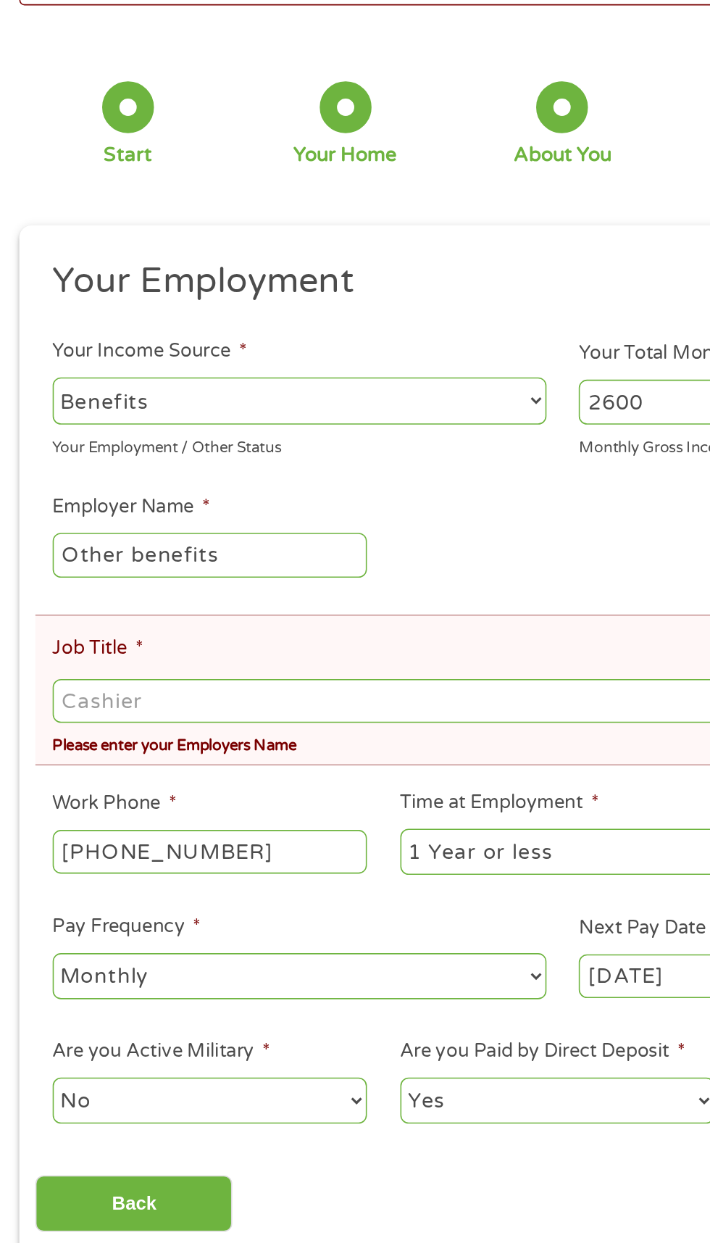
click at [249, 562] on input "Job Title *" at bounding box center [355, 555] width 642 height 28
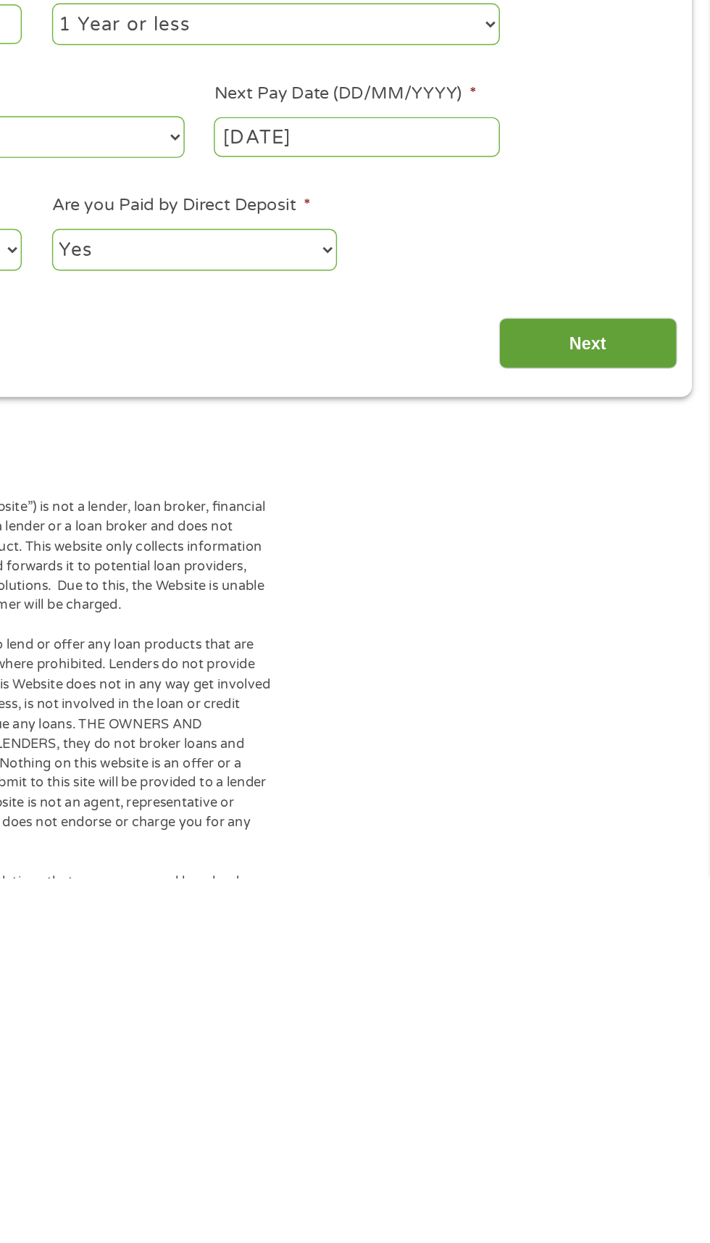
type input "Beneficiary"
click at [644, 872] on input "Next" at bounding box center [625, 872] width 124 height 36
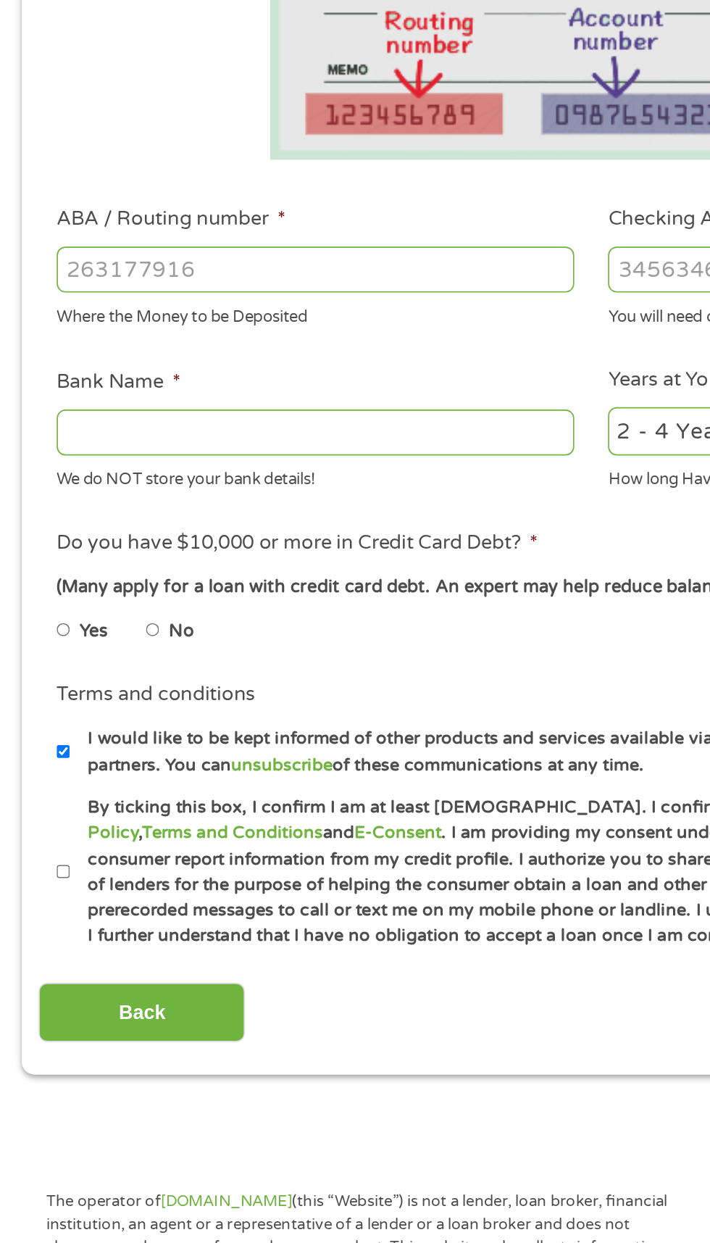
scroll to position [9, 0]
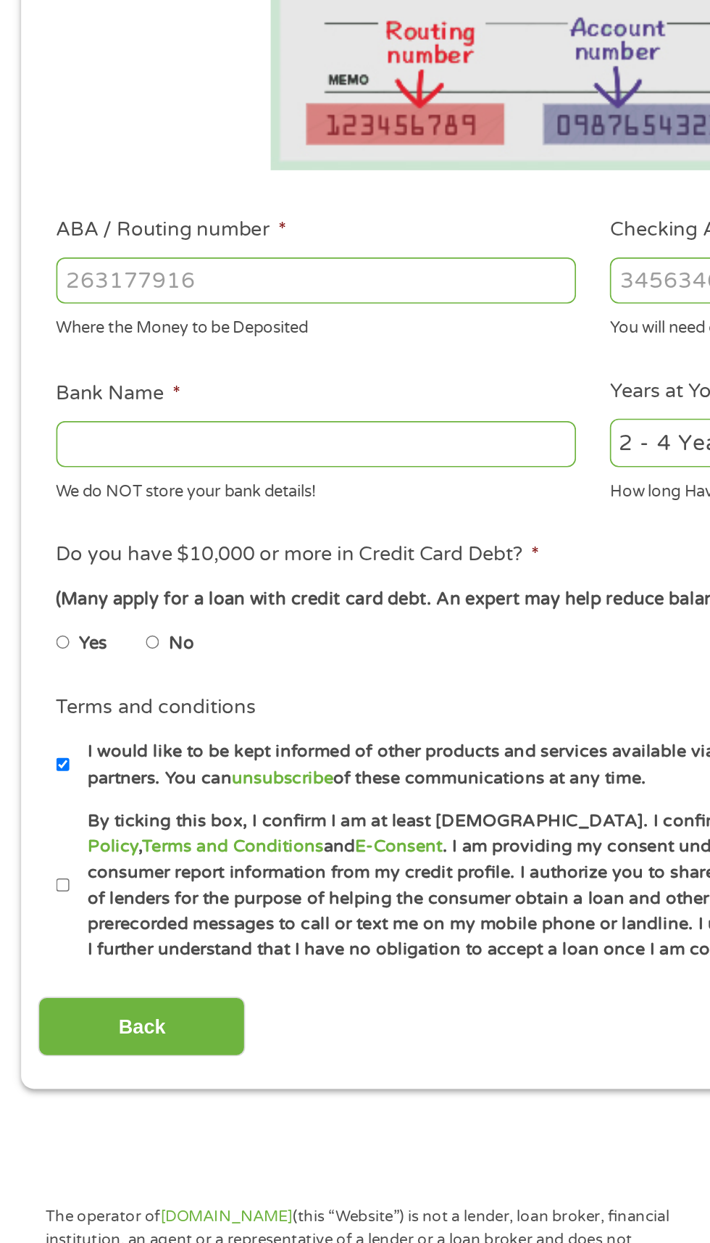
click at [173, 512] on input "ABA / Routing number *" at bounding box center [189, 508] width 311 height 28
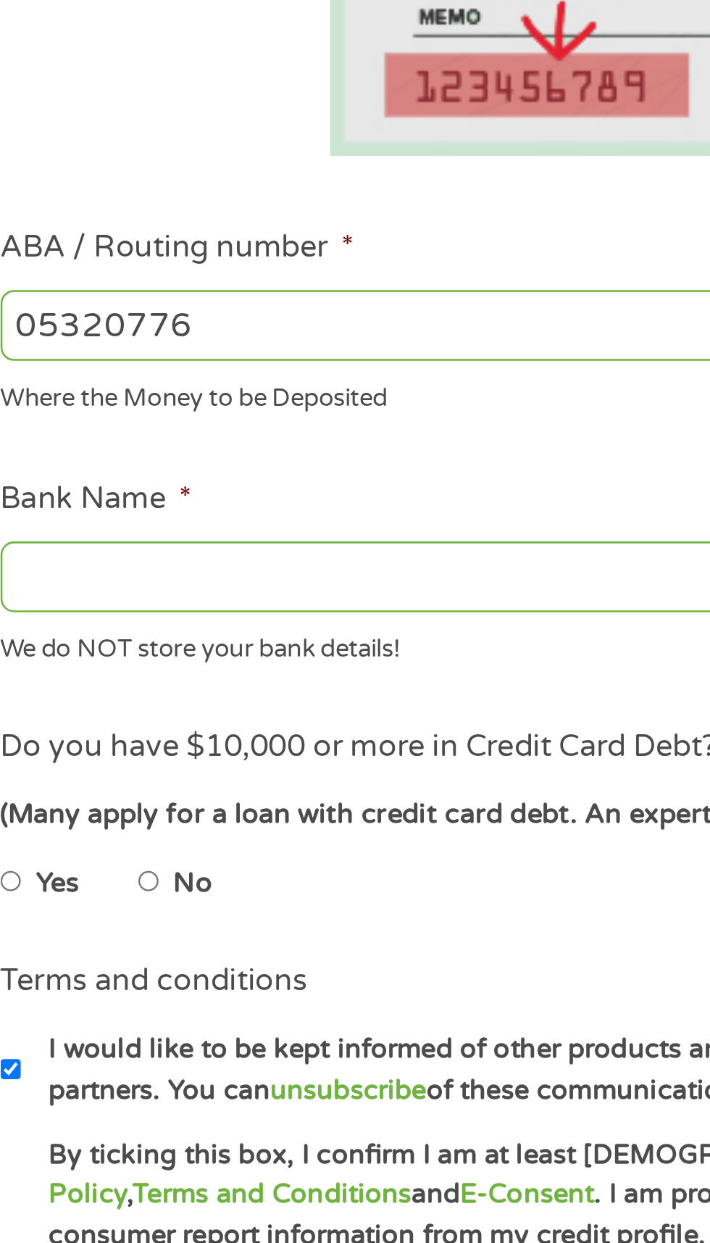
type input "053207766"
type input "[PERSON_NAME] FARGO BANK"
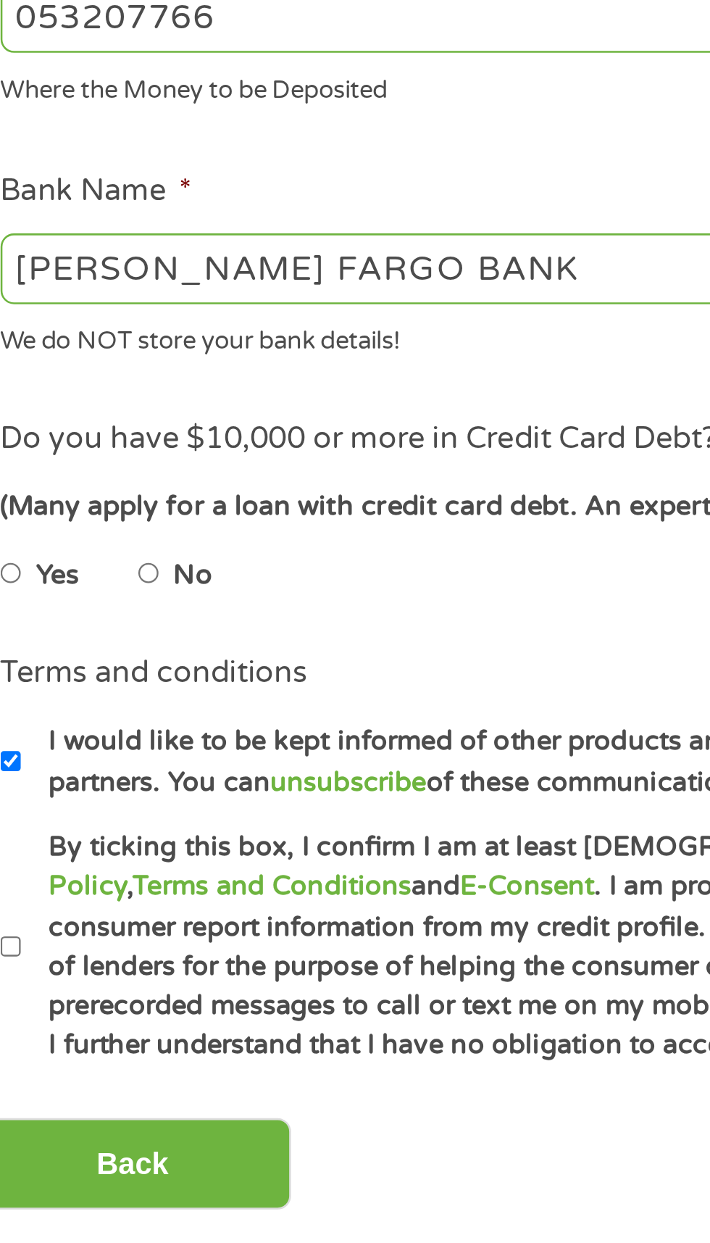
type input "053207766"
click at [180, 605] on input "[PERSON_NAME] FARGO BANK" at bounding box center [189, 606] width 311 height 28
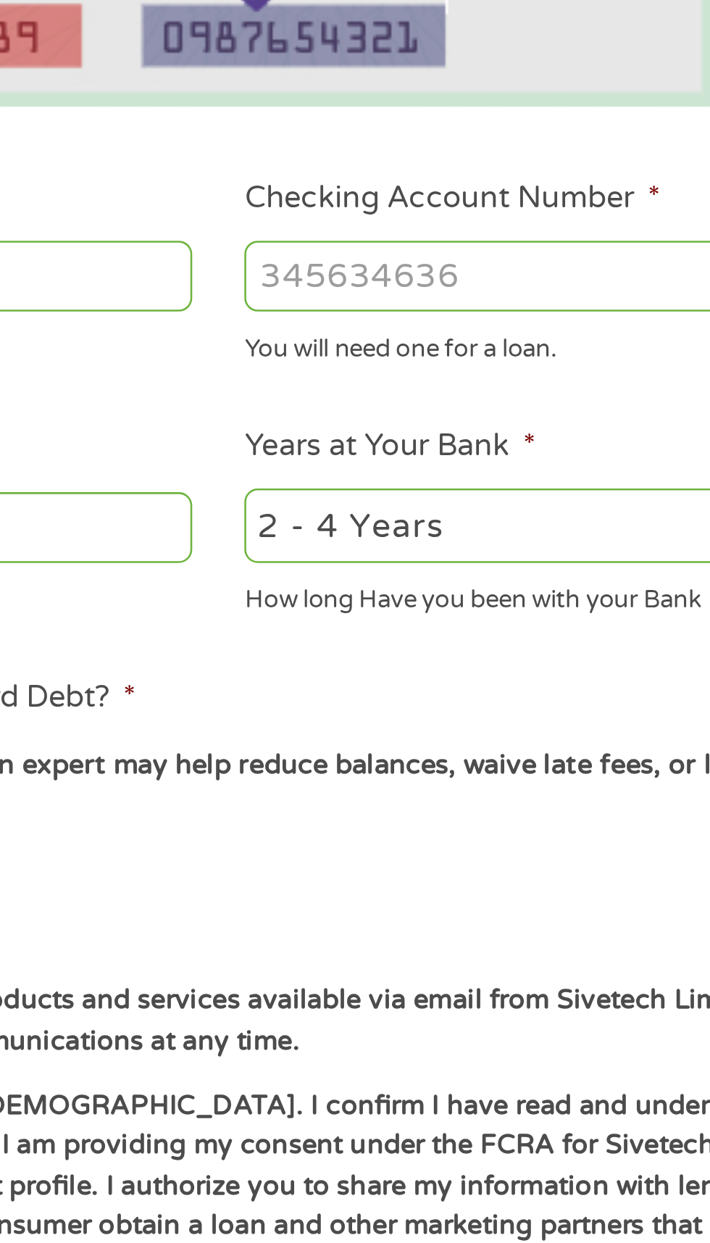
click at [441, 503] on input "Checking Account Number *" at bounding box center [520, 508] width 311 height 28
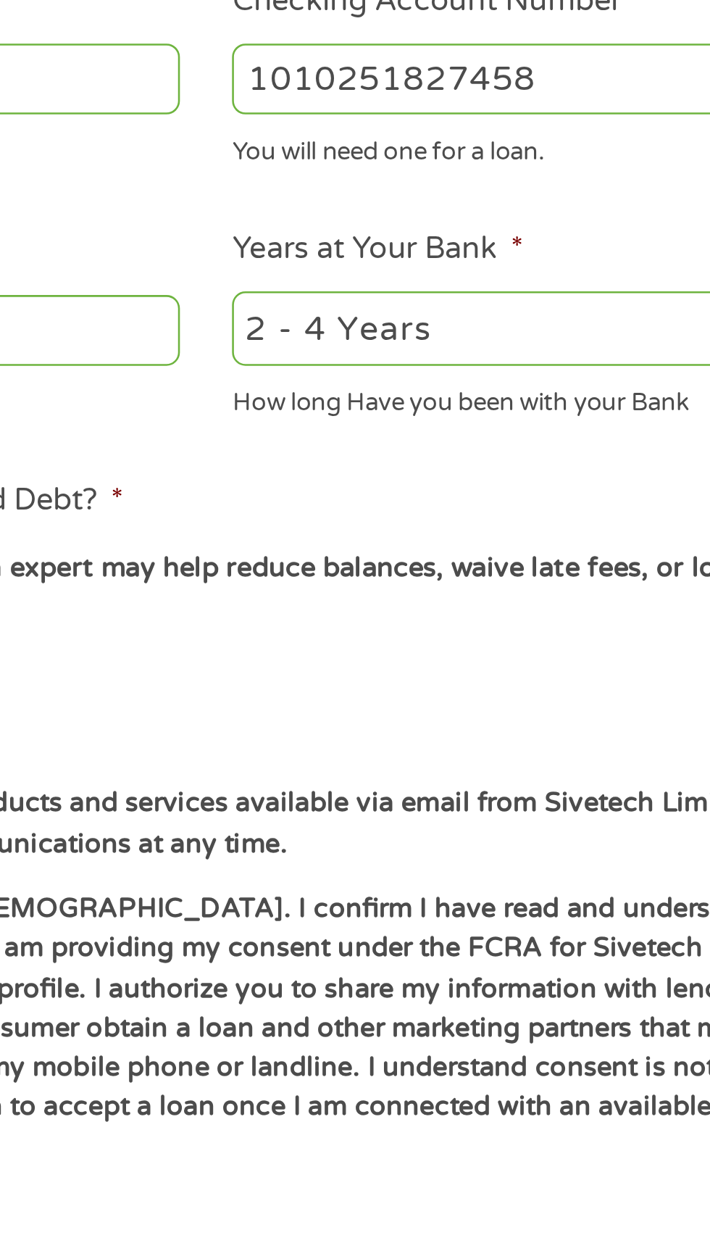
type input "1010251827458"
click at [478, 607] on select "2 - 4 Years 6 - 12 Months 1 - 2 Years Over 4 Years" at bounding box center [520, 606] width 311 height 30
select select "60months"
click at [365, 591] on select "2 - 4 Years 6 - 12 Months 1 - 2 Years Over 4 Years" at bounding box center [520, 606] width 311 height 30
click at [511, 610] on select "2 - 4 Years 6 - 12 Months 1 - 2 Years Over 4 Years" at bounding box center [520, 606] width 311 height 30
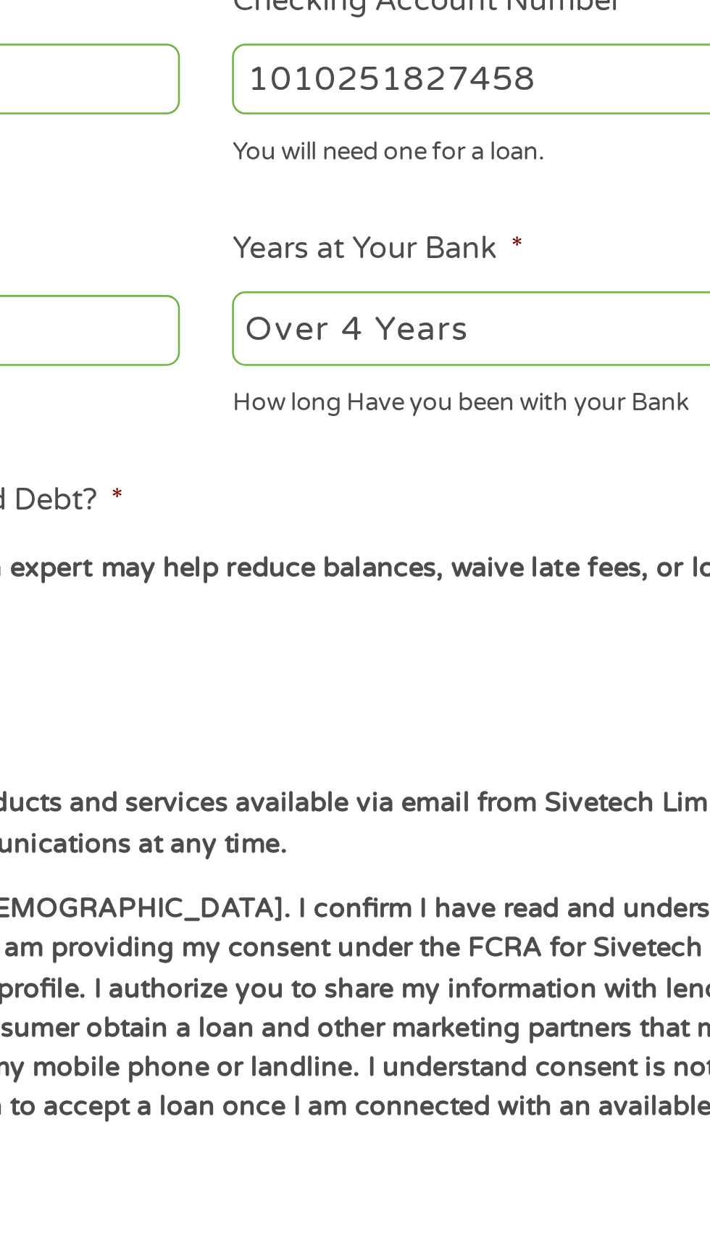
click at [365, 591] on select "2 - 4 Years 6 - 12 Months 1 - 2 Years Over 4 Years" at bounding box center [520, 606] width 311 height 30
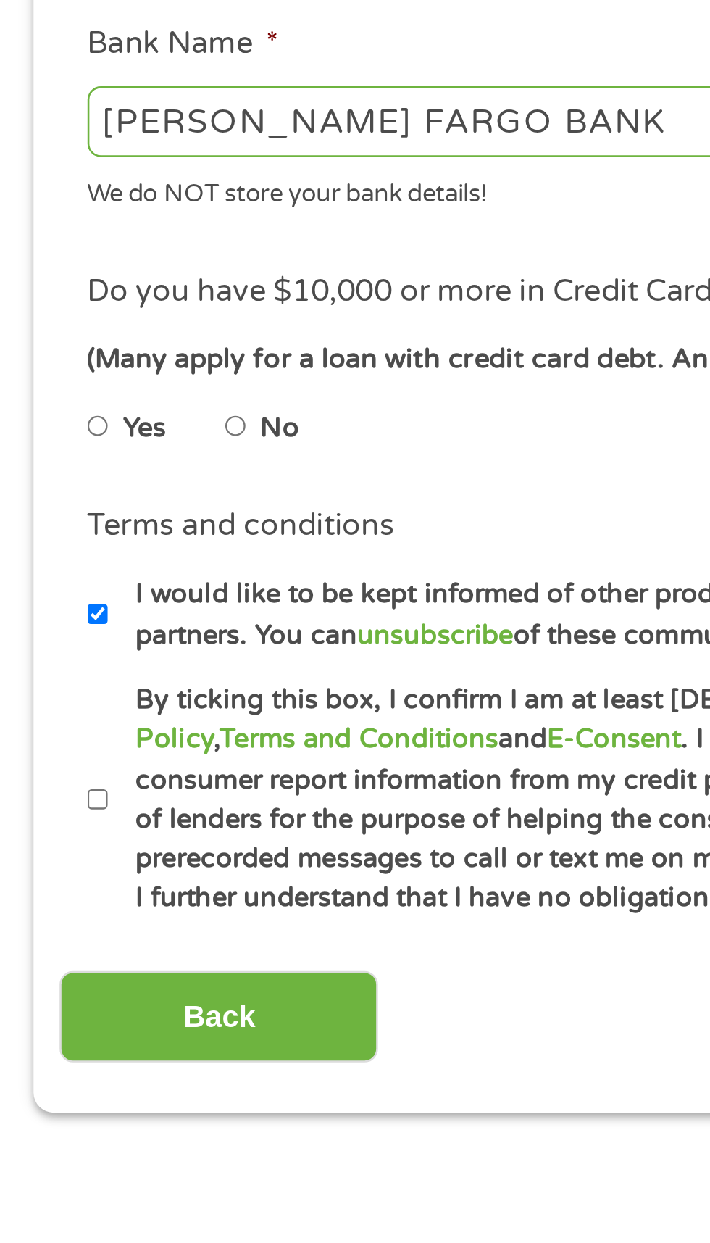
click at [96, 725] on input "No" at bounding box center [92, 724] width 9 height 23
radio input "true"
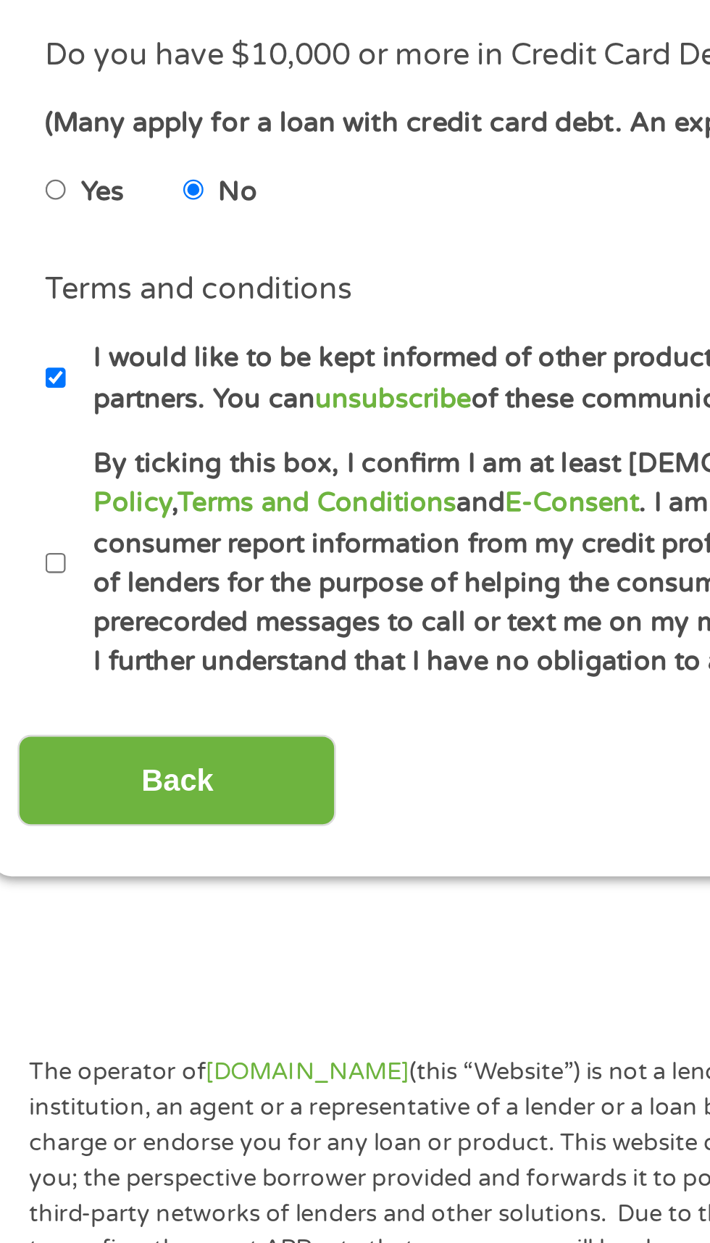
click at [46, 876] on label "By ticking this box, I confirm I am at least [DEMOGRAPHIC_DATA]. I confirm I ha…" at bounding box center [362, 869] width 640 height 93
click at [43, 876] on input "By ticking this box, I confirm I am at least [DEMOGRAPHIC_DATA]. I confirm I ha…" at bounding box center [38, 869] width 9 height 23
checkbox input "true"
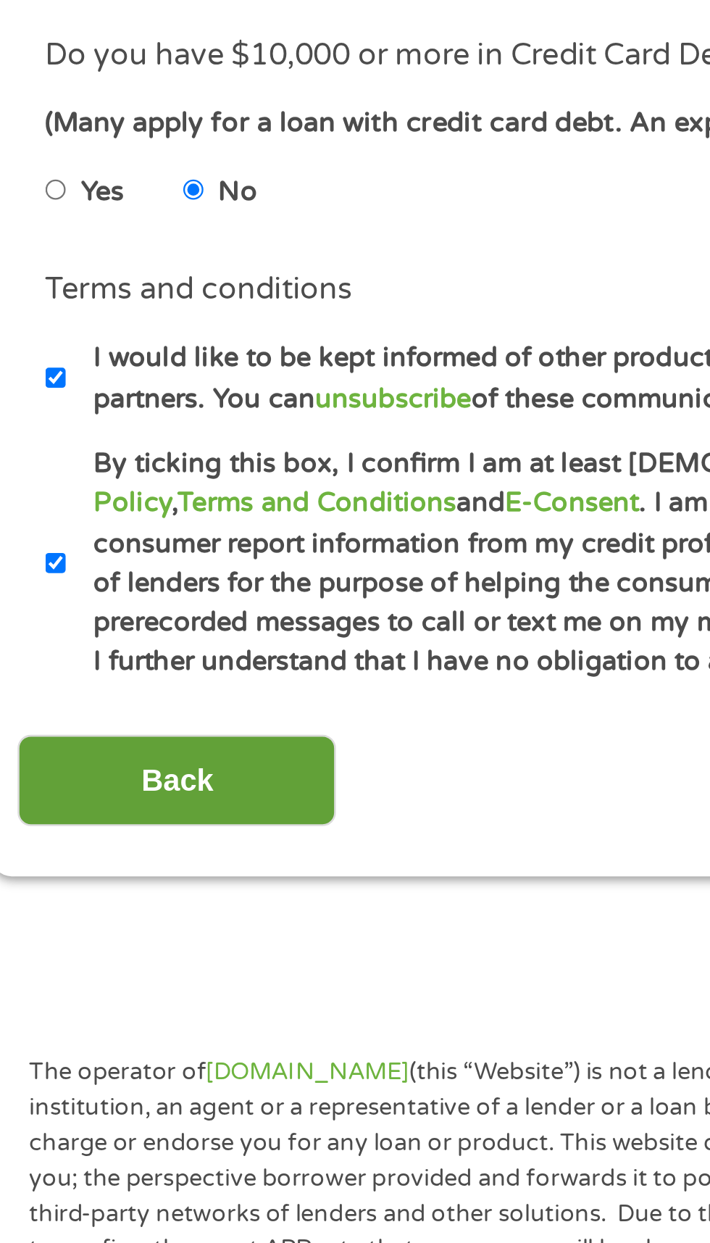
click at [130, 959] on input "Back" at bounding box center [85, 954] width 124 height 36
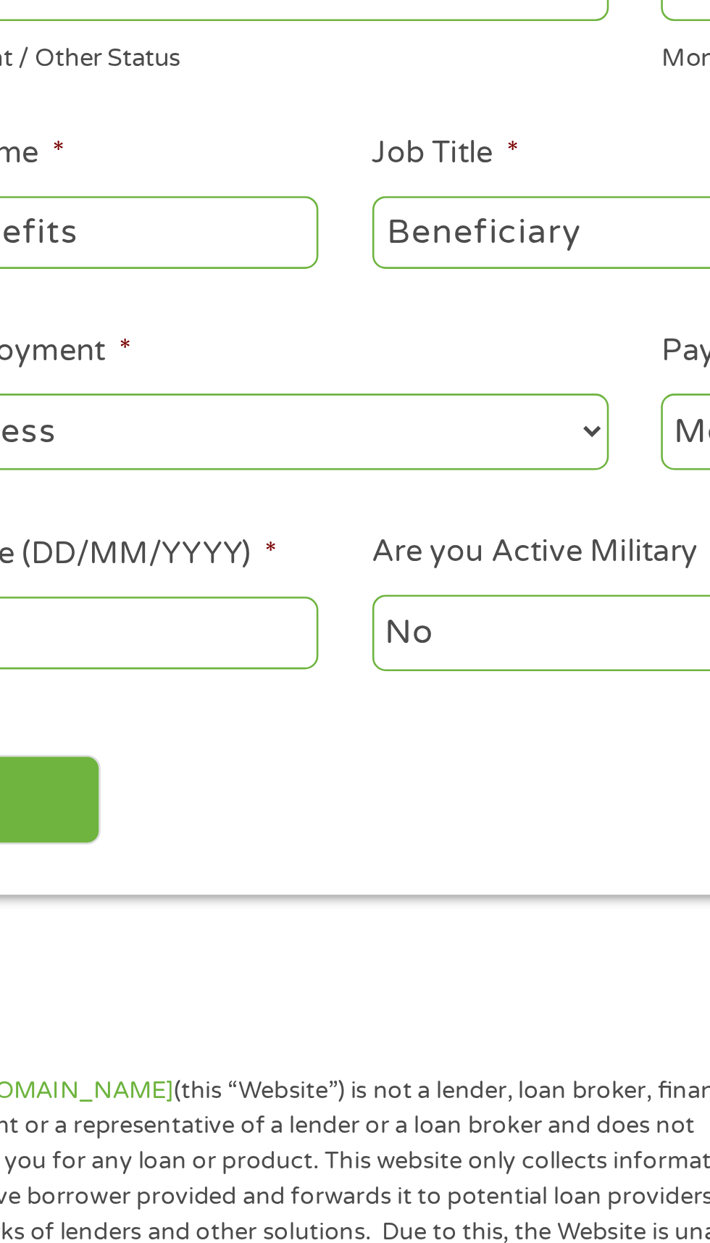
scroll to position [0, 0]
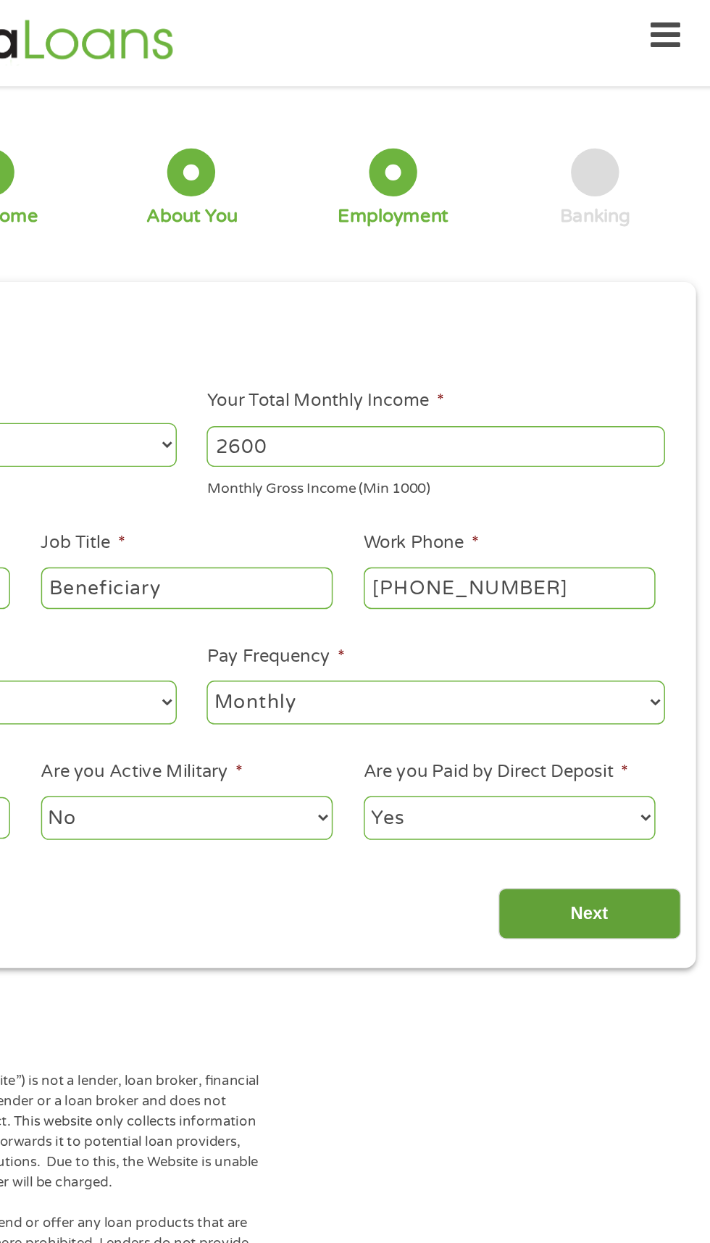
click at [661, 623] on input "Next" at bounding box center [625, 630] width 124 height 36
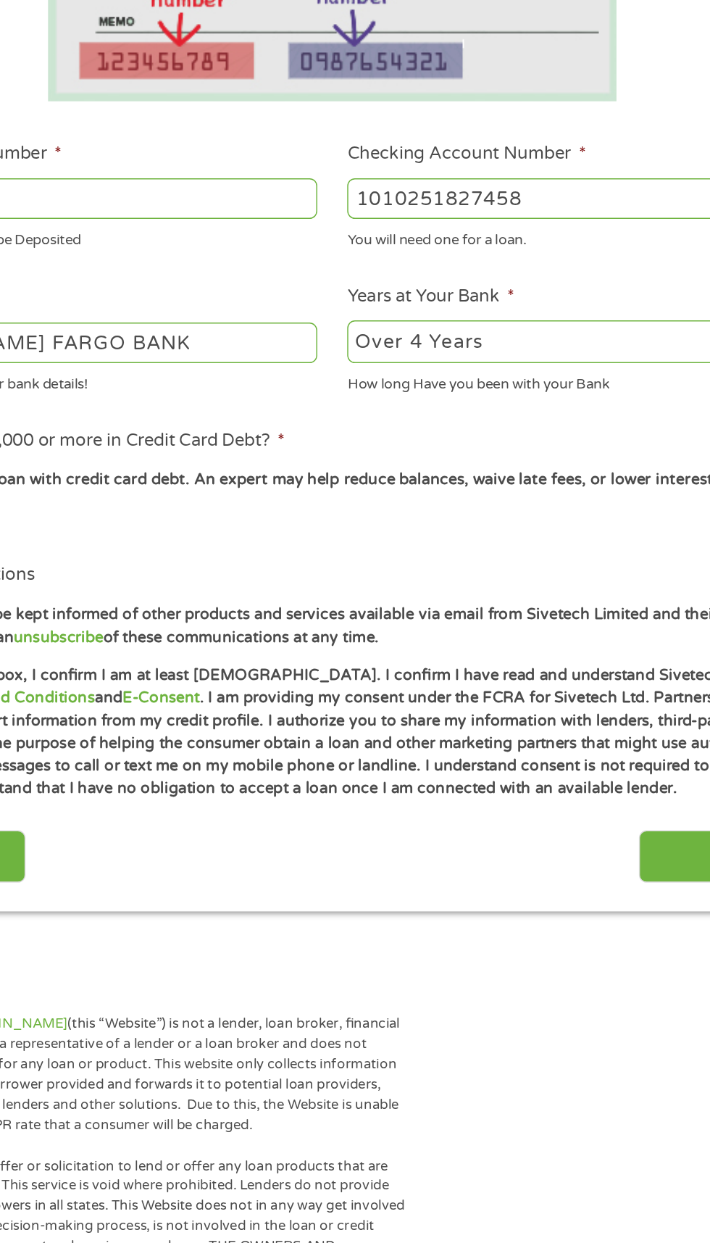
scroll to position [7, 0]
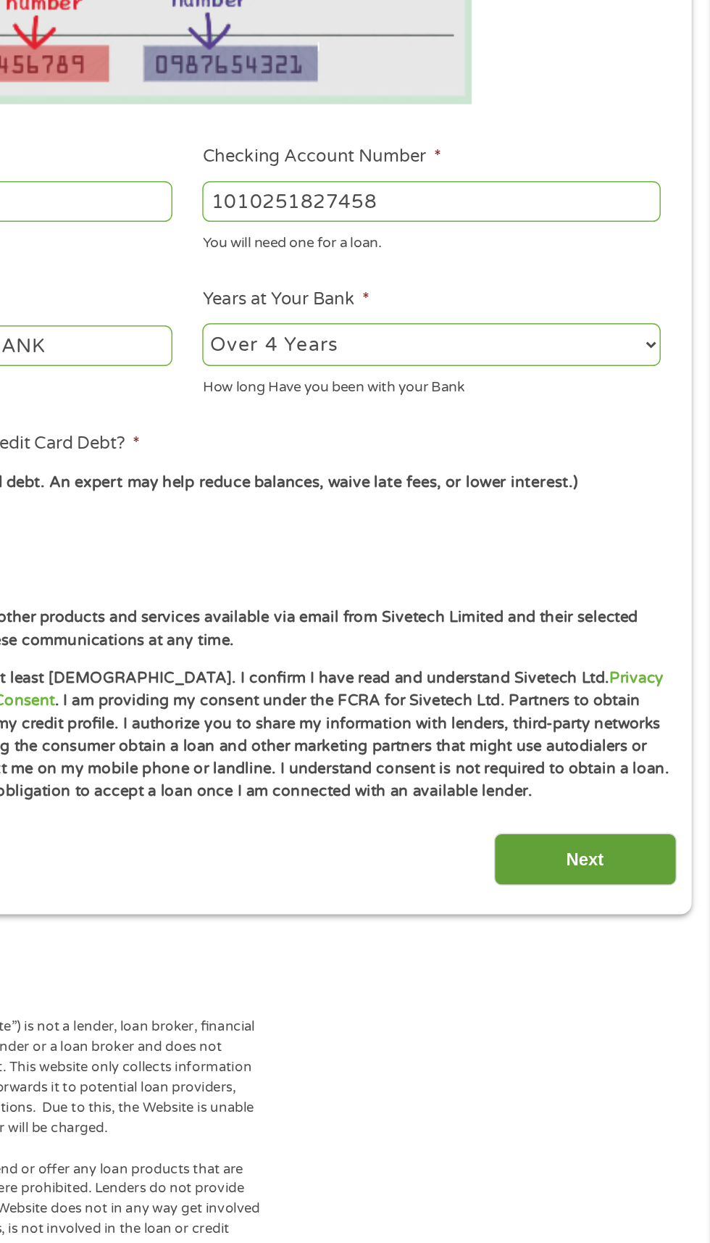
click at [641, 968] on input "Next" at bounding box center [625, 957] width 124 height 36
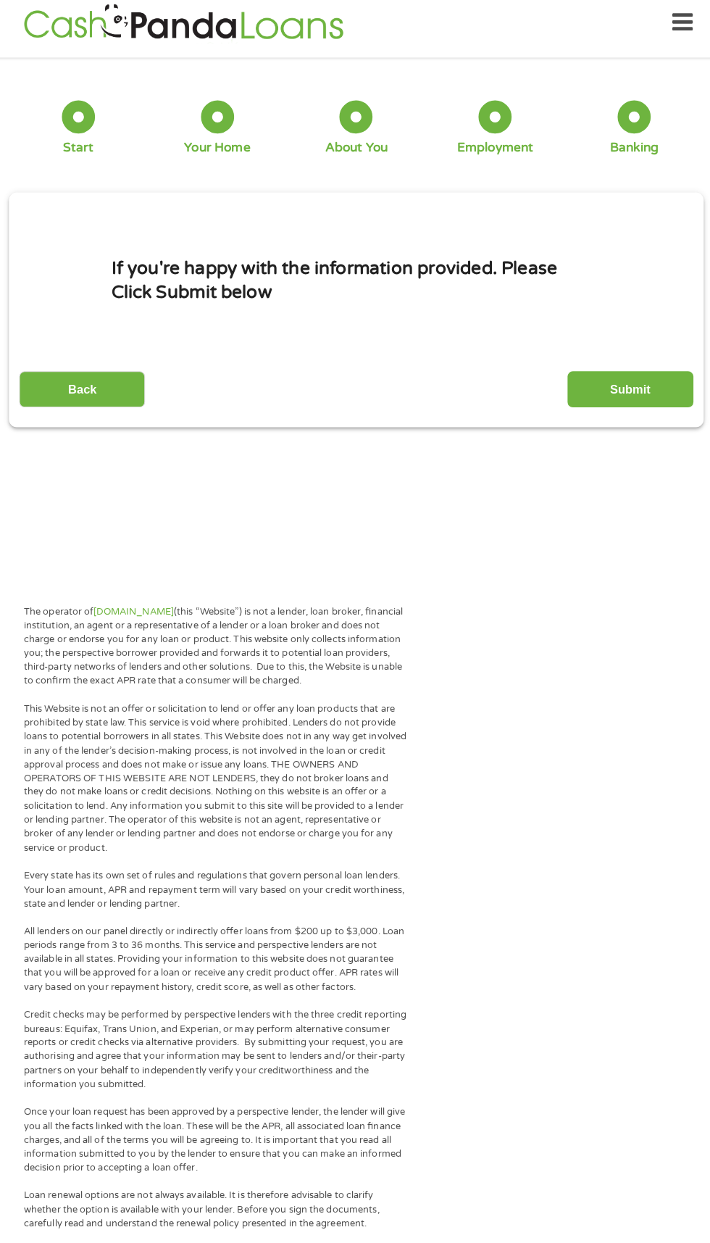
scroll to position [4, 0]
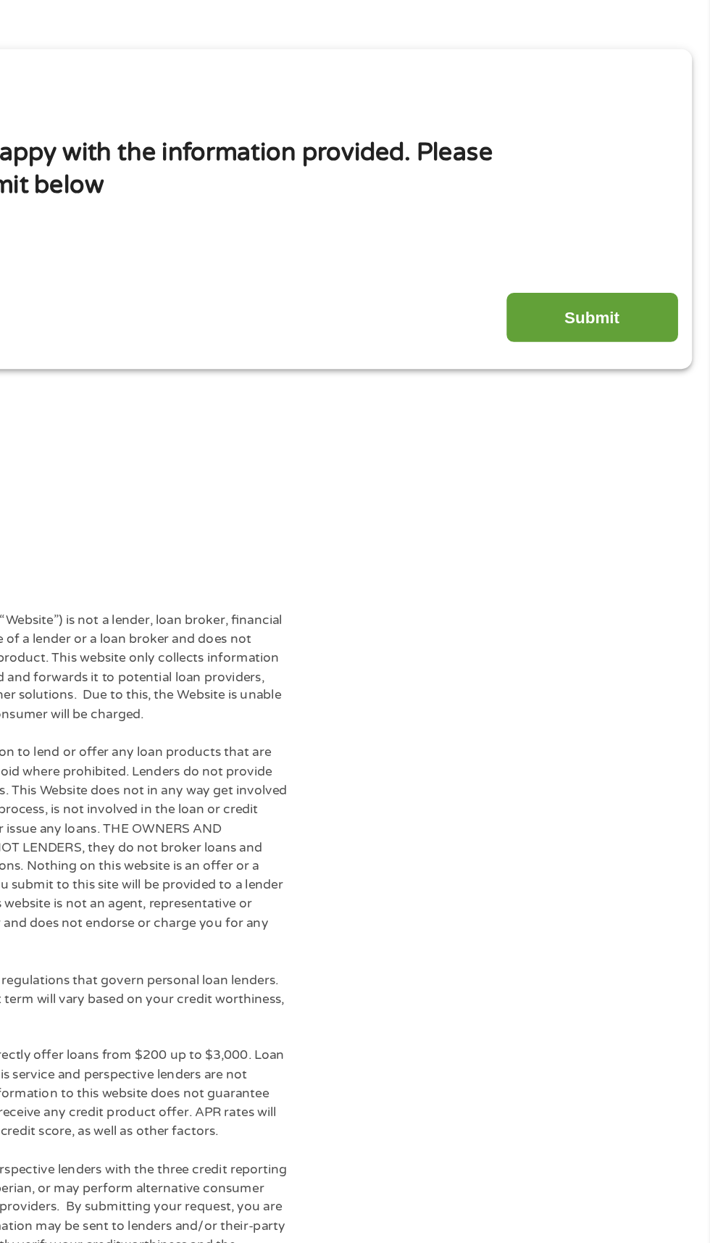
click at [644, 392] on input "Submit" at bounding box center [625, 392] width 124 height 36
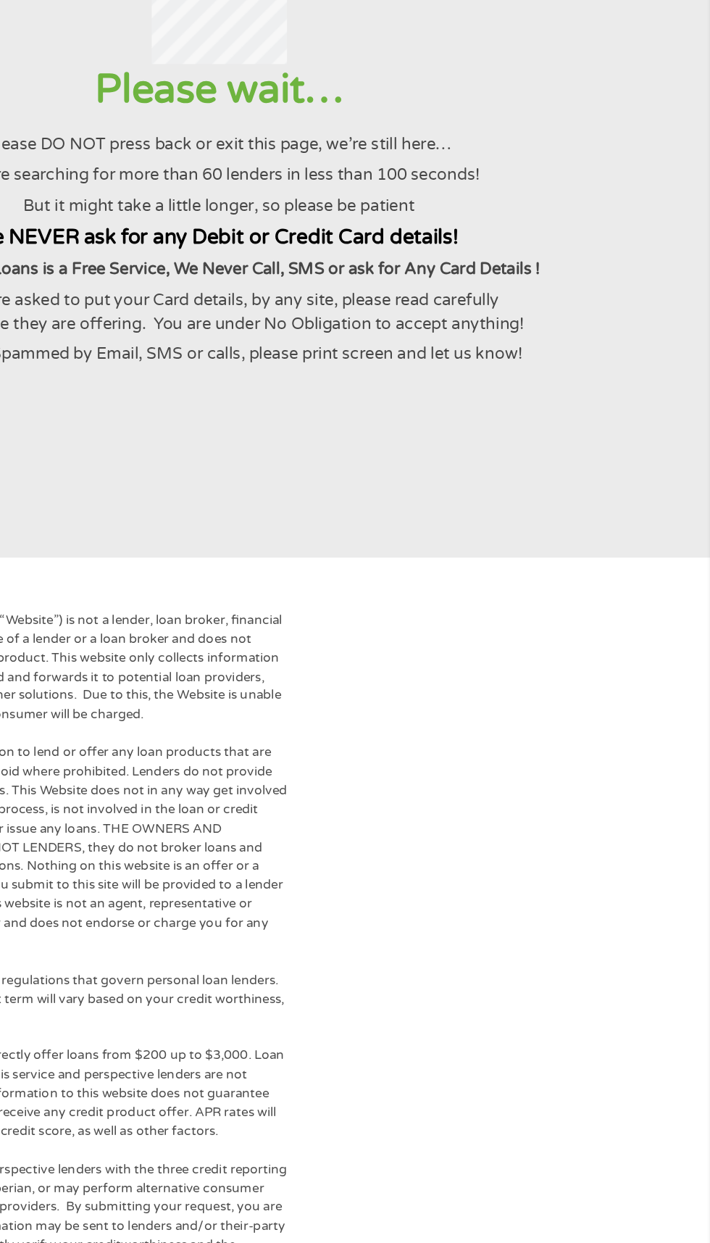
scroll to position [0, 0]
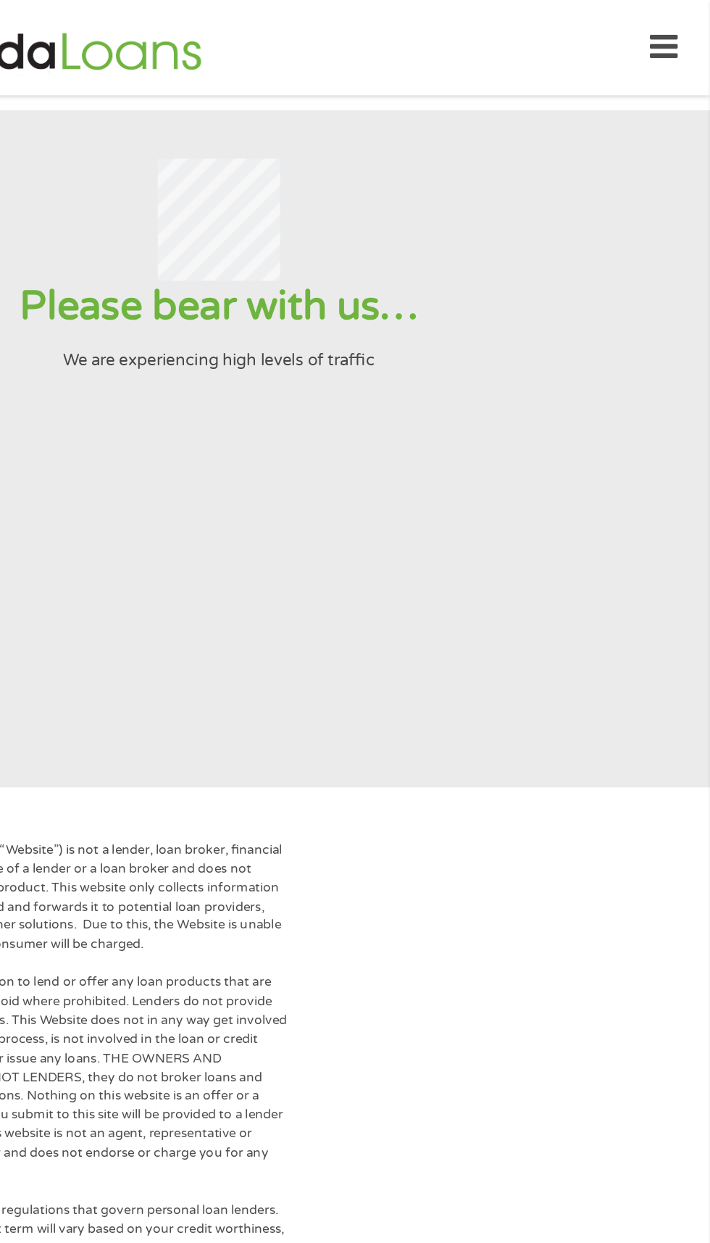
click at [679, 30] on icon at bounding box center [677, 35] width 20 height 36
